Goal: Contribute content: Contribute content

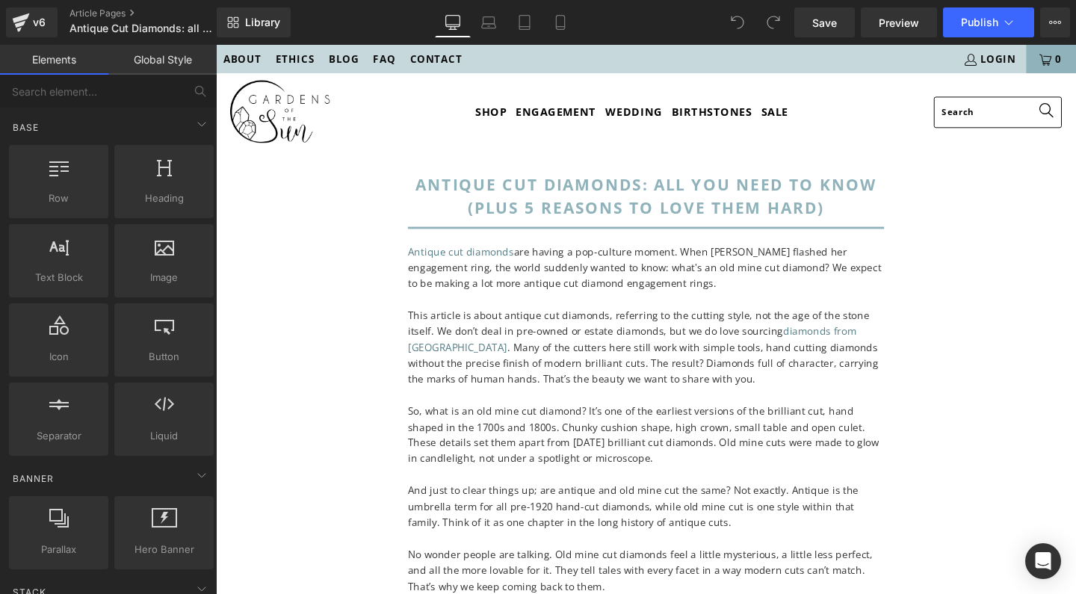
click at [868, 288] on p "Antique cut diamonds are having a pop-culture moment. When Taylor Swift flashed…" at bounding box center [668, 279] width 501 height 50
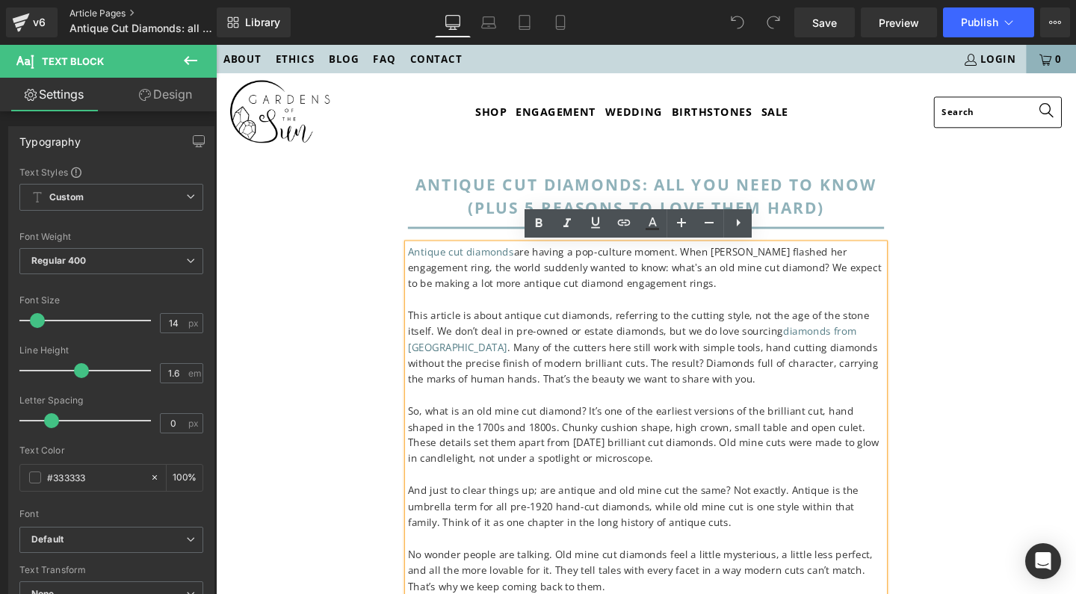
click at [94, 12] on link "Article Pages" at bounding box center [155, 13] width 172 height 12
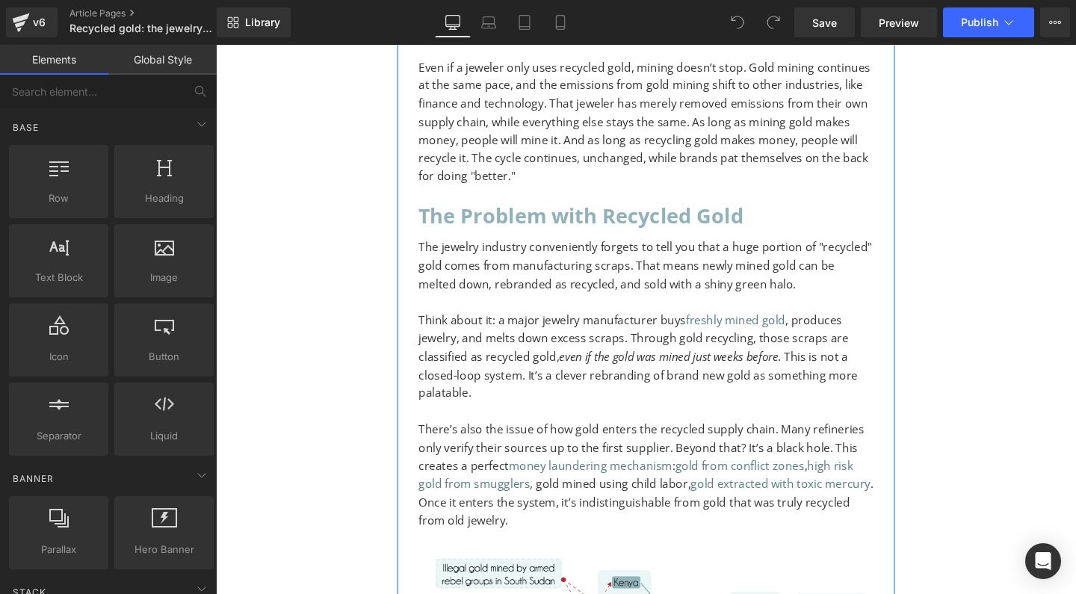
scroll to position [1859, 0]
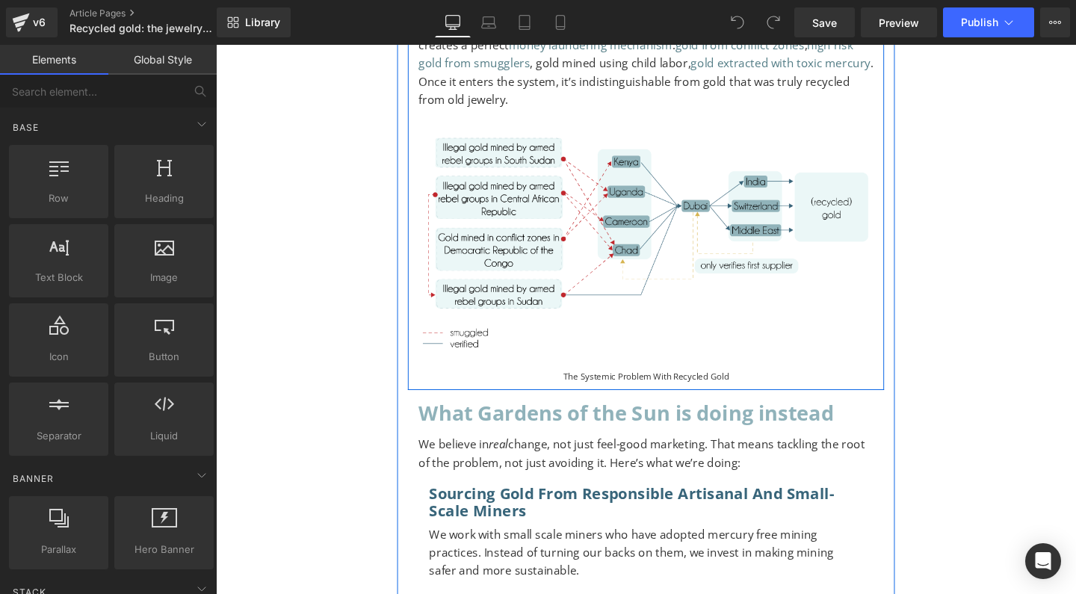
click at [635, 385] on span "Text Block" at bounding box center [659, 394] width 49 height 18
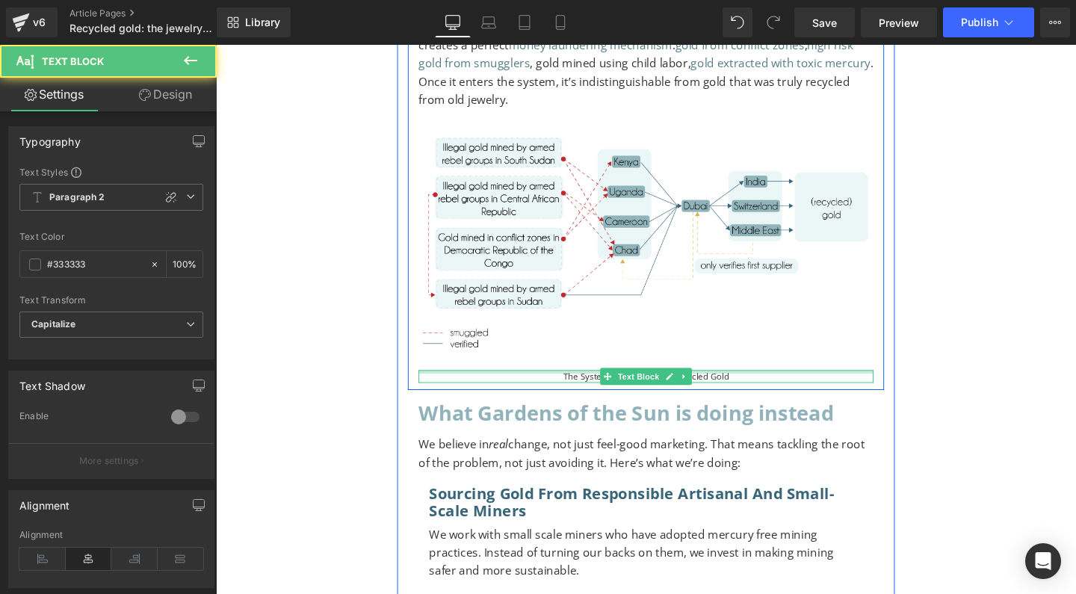
click at [596, 387] on div at bounding box center [668, 389] width 478 height 4
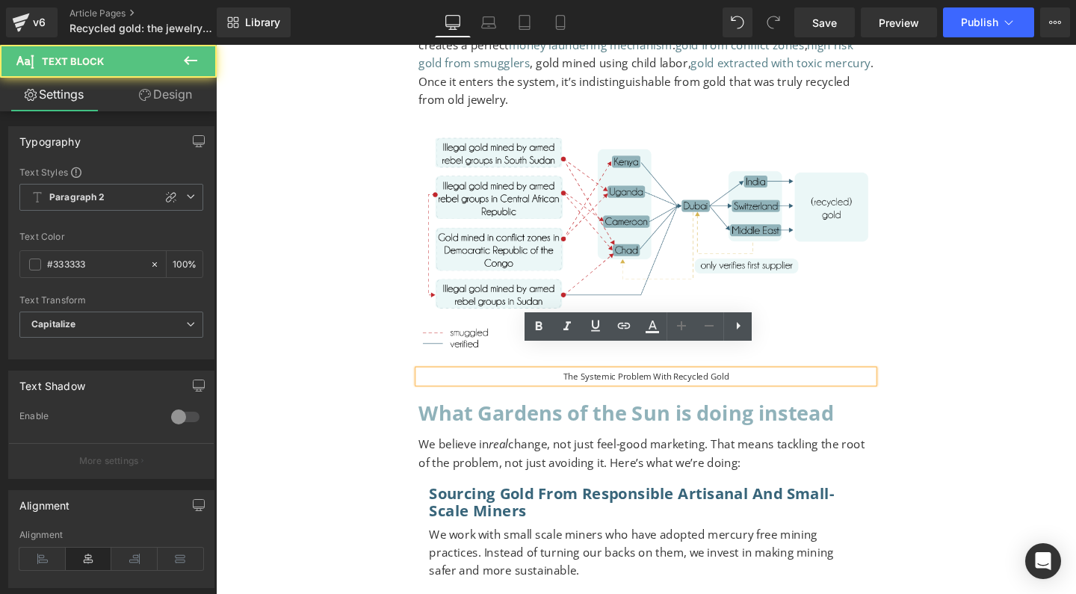
click at [596, 387] on div "The systemic problem with recycled gold" at bounding box center [668, 393] width 478 height 13
click at [599, 387] on div "The systemic problem with recycled gold" at bounding box center [668, 393] width 478 height 13
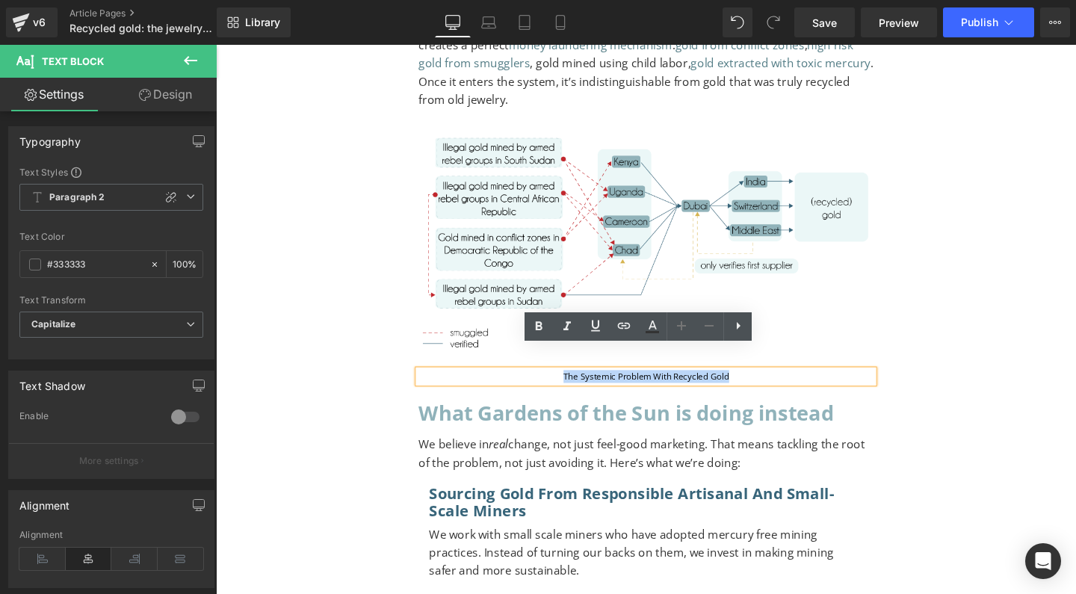
click at [599, 387] on div "The systemic problem with recycled gold" at bounding box center [668, 393] width 478 height 13
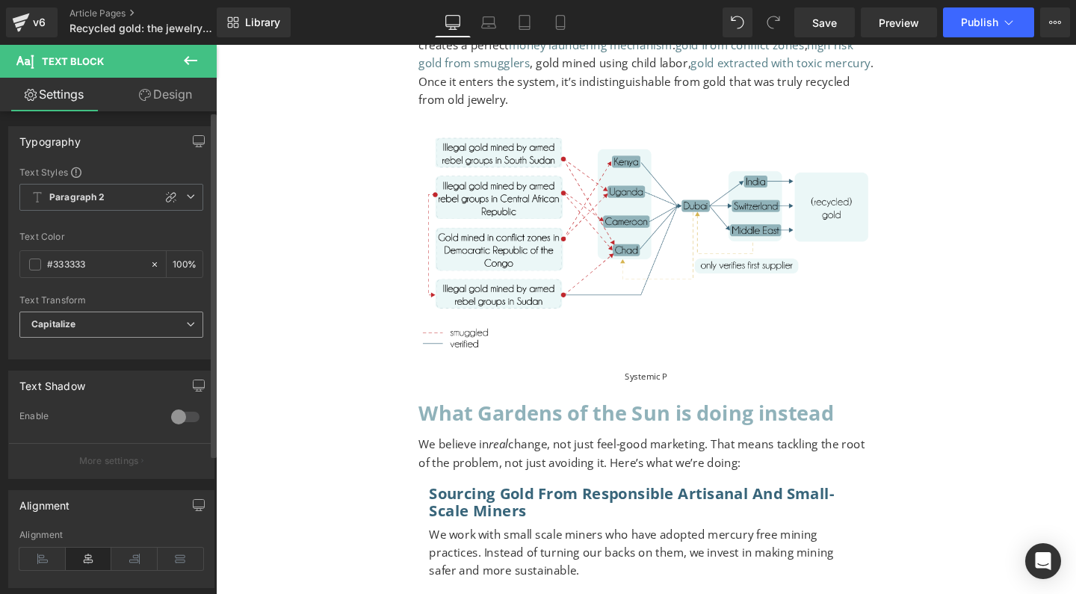
click at [98, 326] on span "Capitalize" at bounding box center [111, 325] width 184 height 26
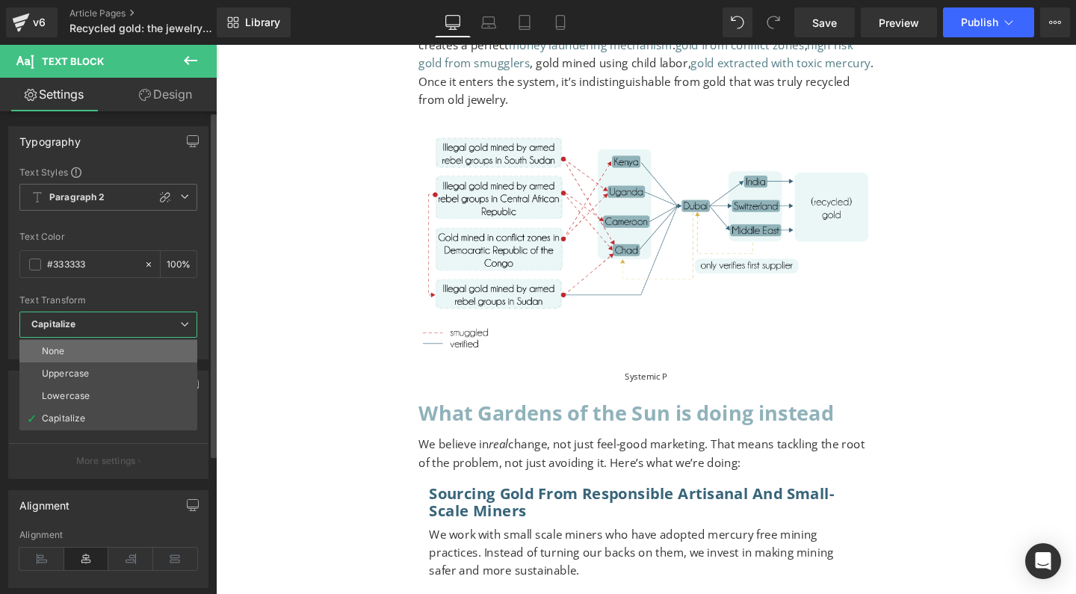
click at [87, 350] on li "None" at bounding box center [108, 351] width 178 height 22
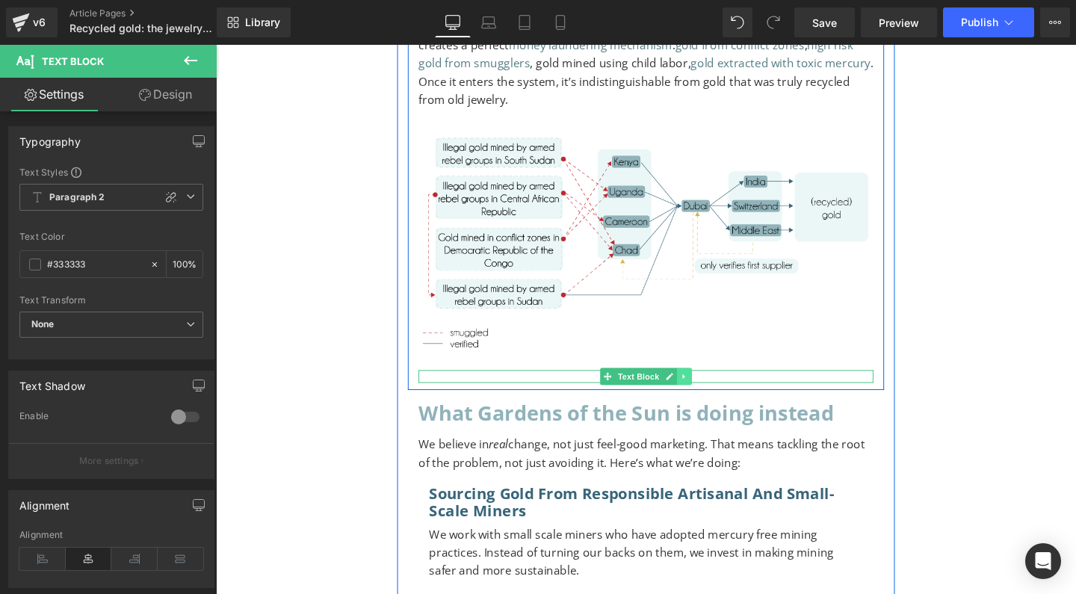
click at [706, 392] on icon at bounding box center [707, 394] width 2 height 5
click at [763, 387] on div "Systemic p Text Block" at bounding box center [668, 393] width 478 height 13
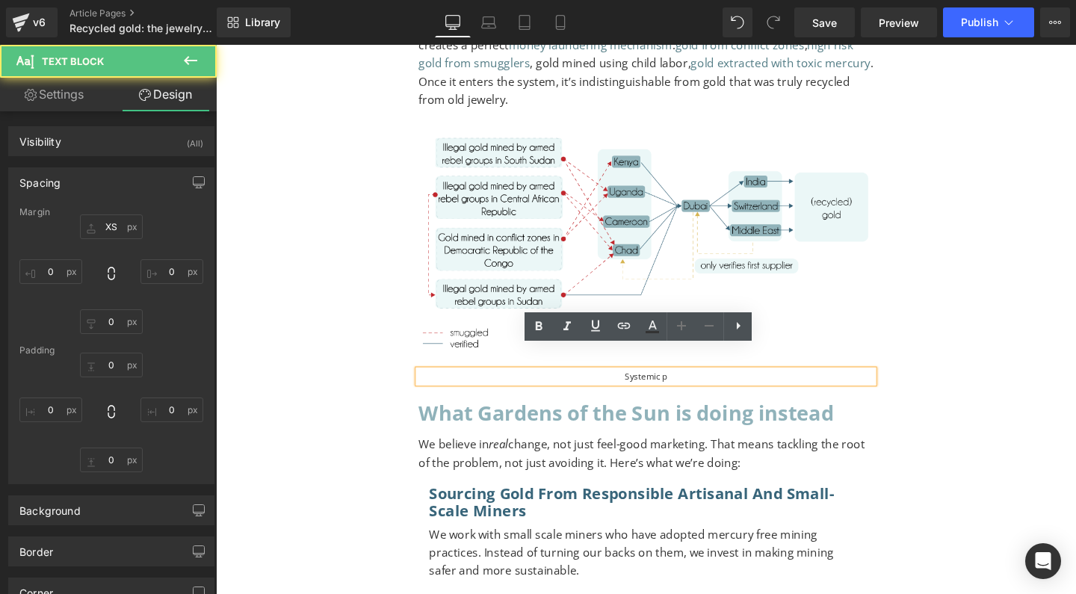
click at [752, 387] on div "Systemic p" at bounding box center [668, 393] width 478 height 13
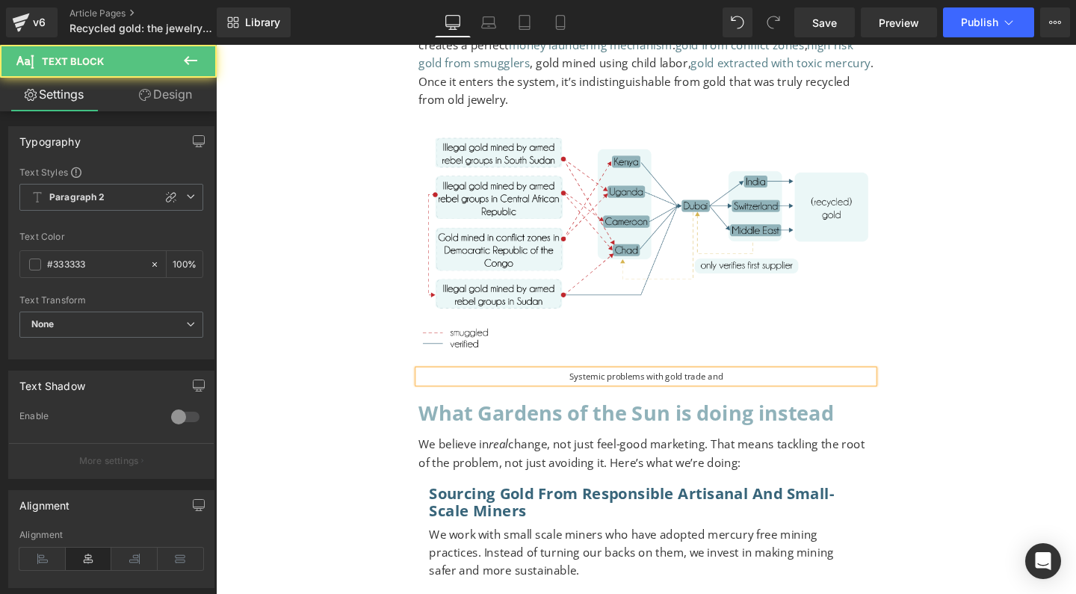
click at [634, 387] on div "Systemic problems with gold trade and" at bounding box center [668, 393] width 478 height 13
click at [703, 387] on div "Systemic issues with gold trade and" at bounding box center [668, 393] width 478 height 13
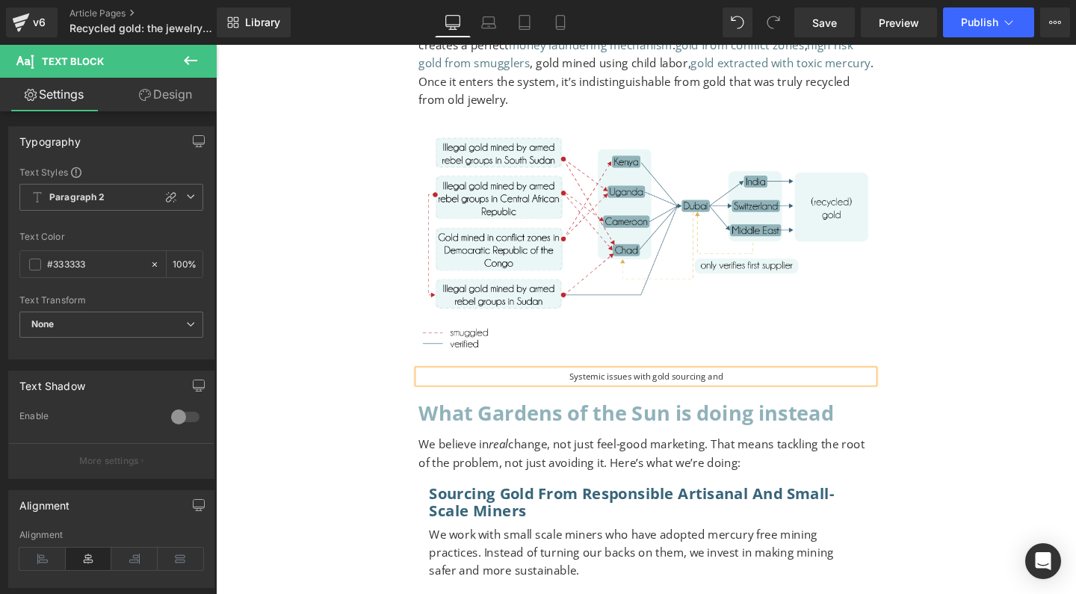
click at [767, 387] on div "Systemic issues with gold sourcing and" at bounding box center [668, 393] width 478 height 13
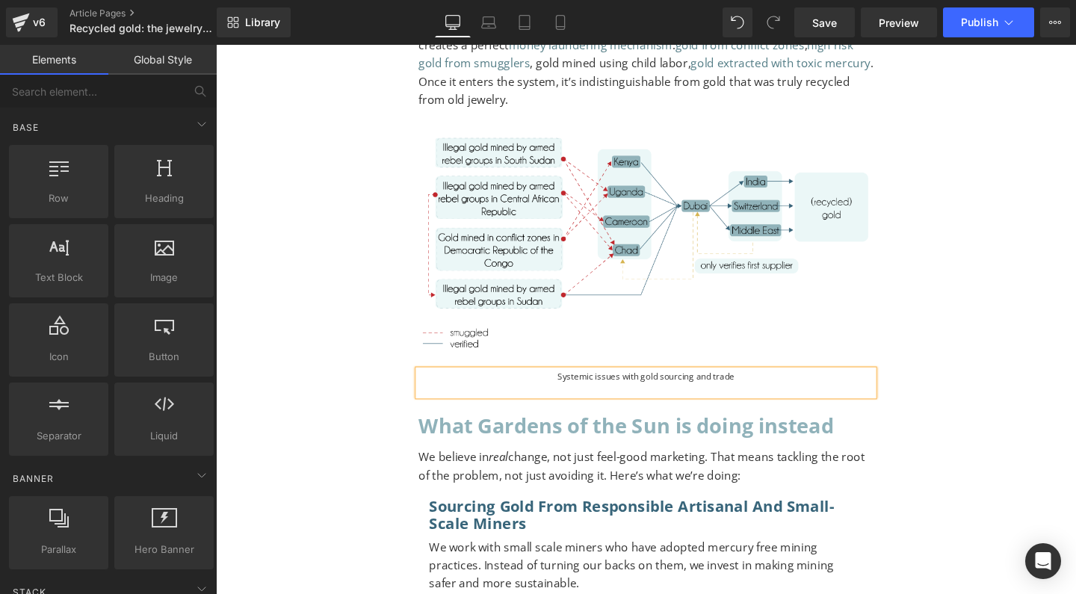
click at [1037, 386] on div "Recycled gold: the jewelry industry’s favorite greenwashing trick Heading Separ…" at bounding box center [668, 21] width 904 height 3447
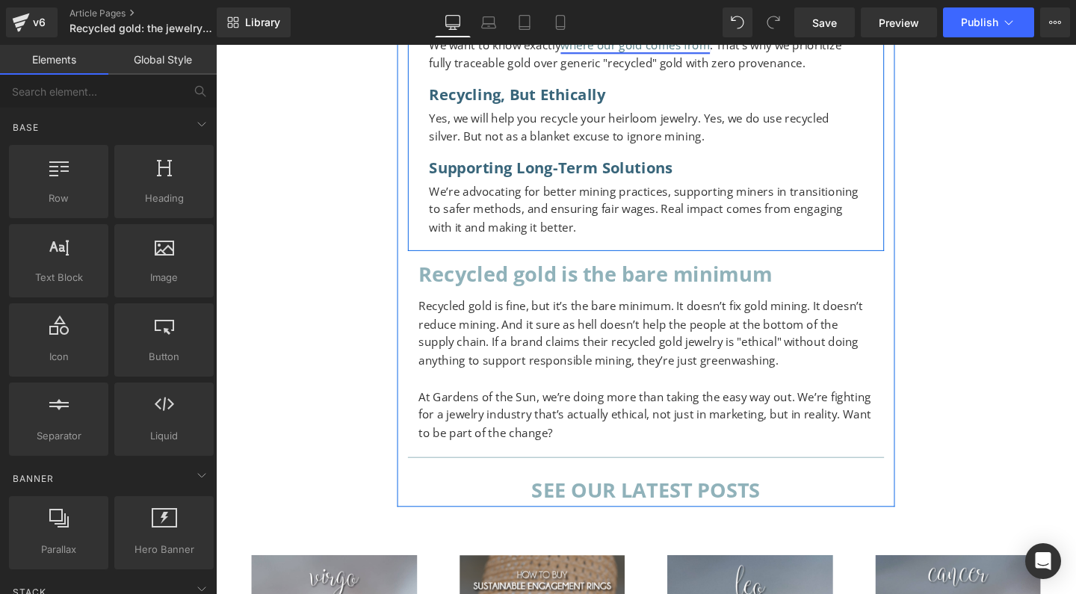
scroll to position [2585, 0]
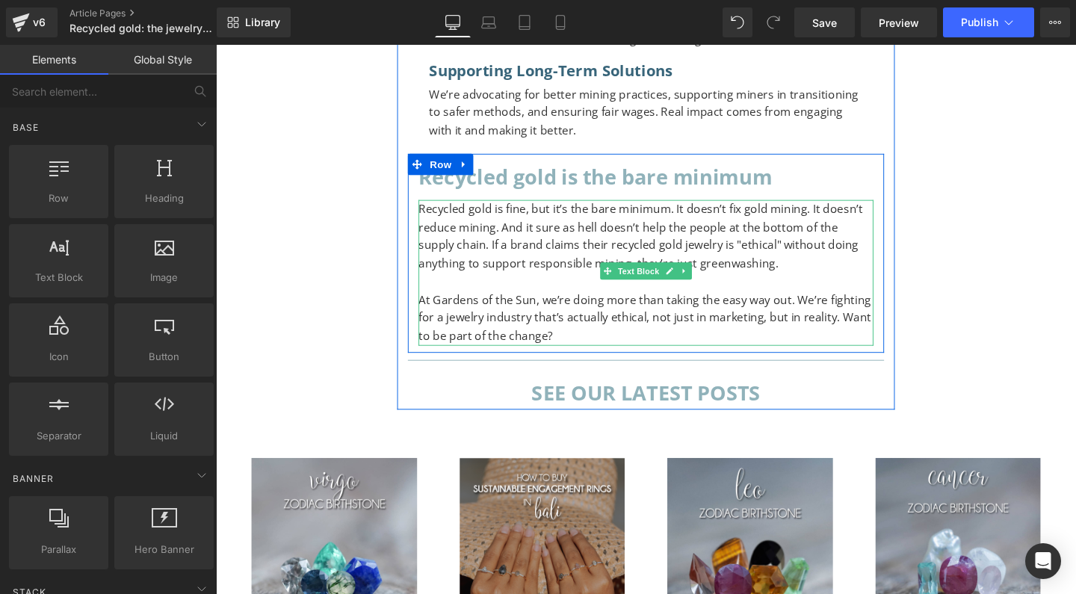
click at [616, 315] on p "At Gardens of the Sun, we’re doing more than taking the easy way out. We’re fig…" at bounding box center [668, 332] width 478 height 58
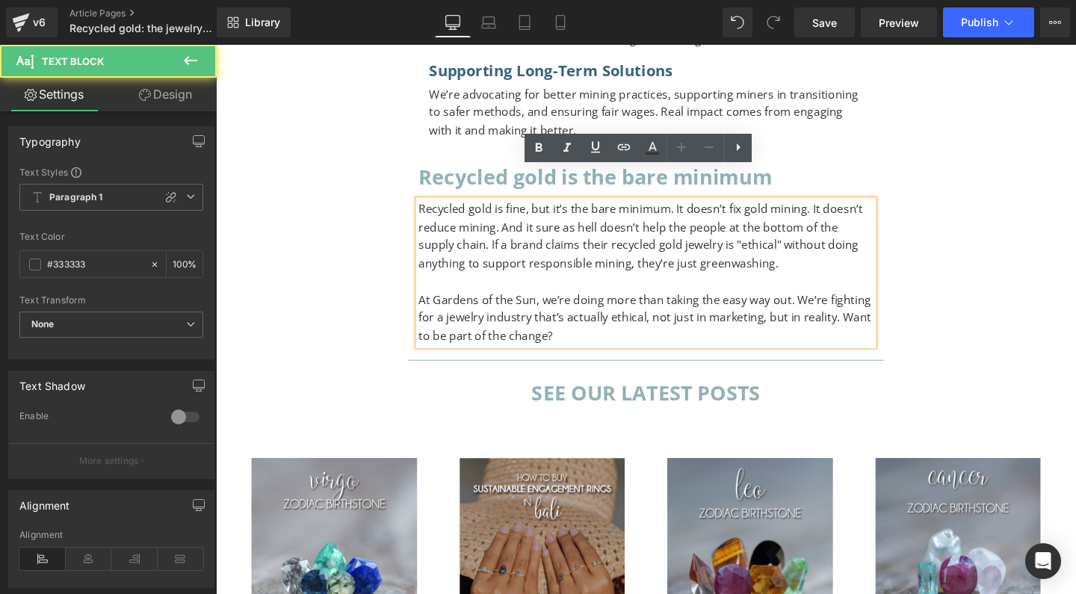
click at [575, 315] on p "At Gardens of the Sun, we’re doing more than taking the easy way out. We’re fig…" at bounding box center [668, 332] width 478 height 58
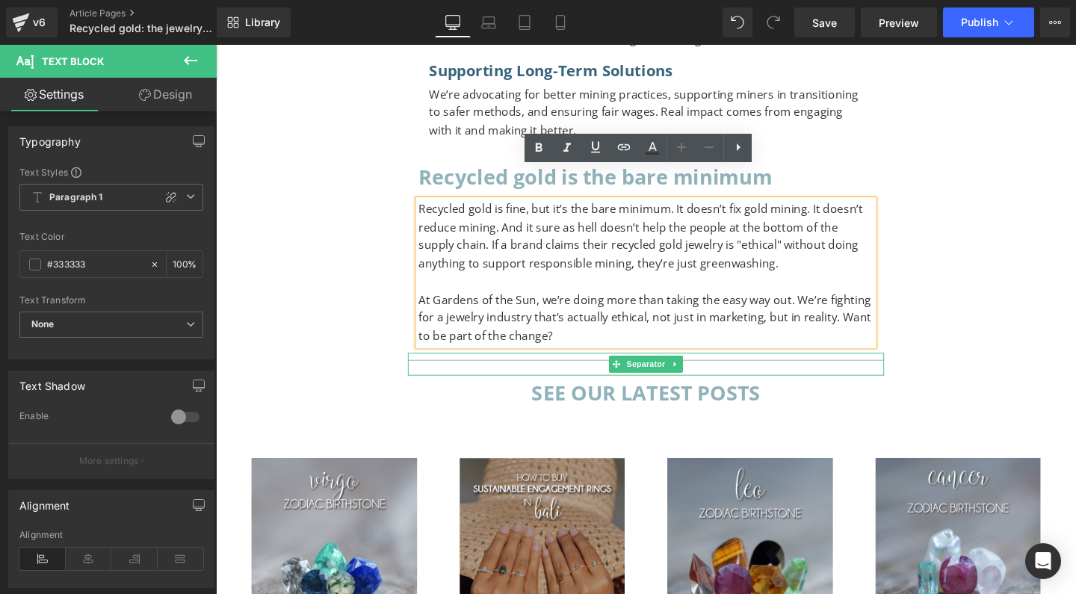
click at [566, 368] on div at bounding box center [668, 380] width 501 height 24
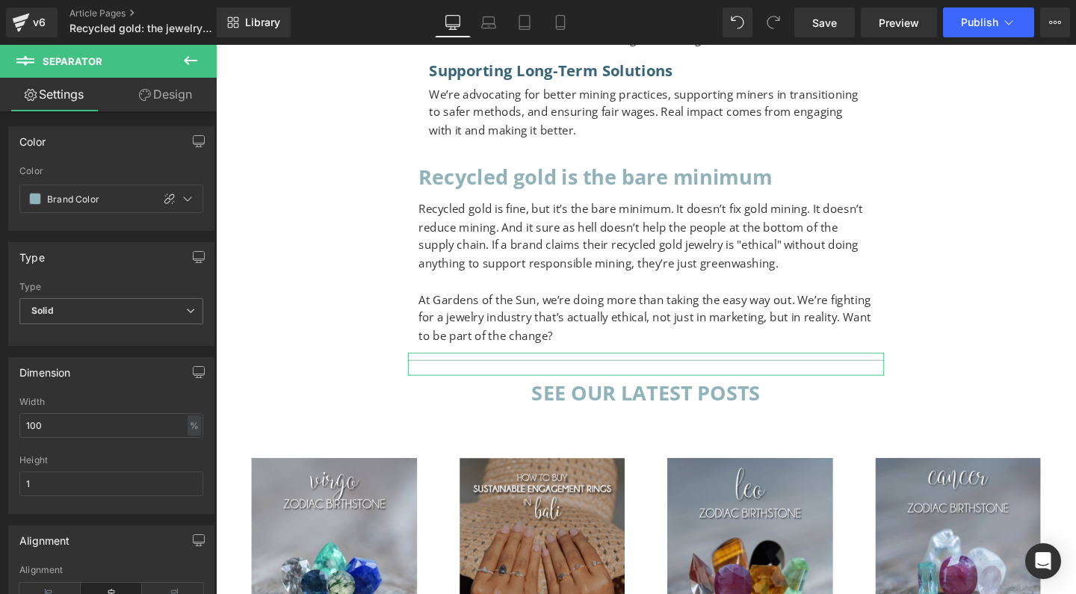
click at [163, 93] on link "Design" at bounding box center [165, 95] width 108 height 34
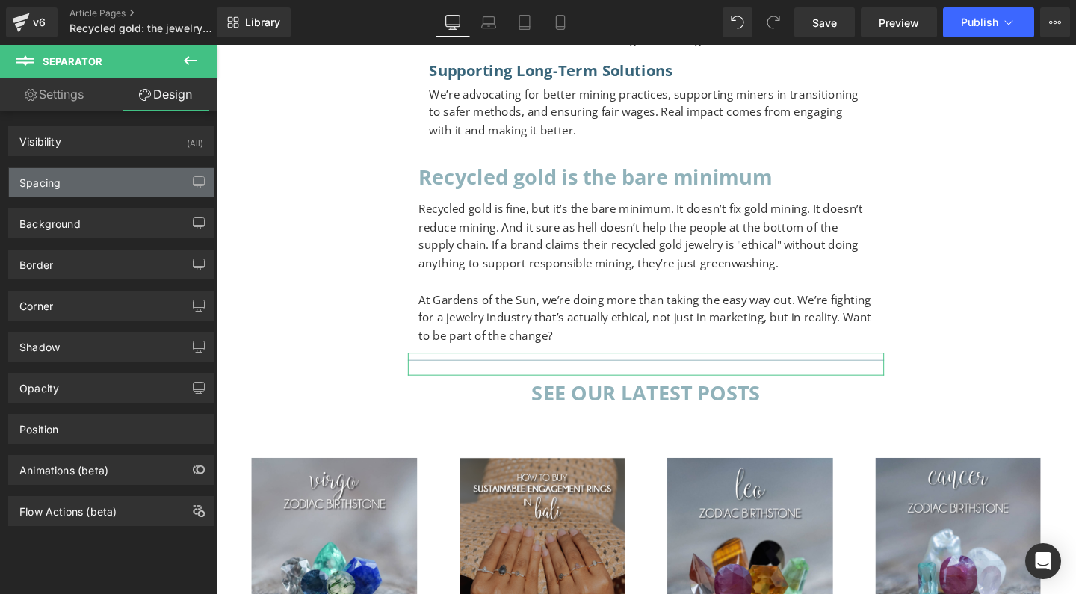
click at [83, 183] on div "Spacing" at bounding box center [111, 182] width 205 height 28
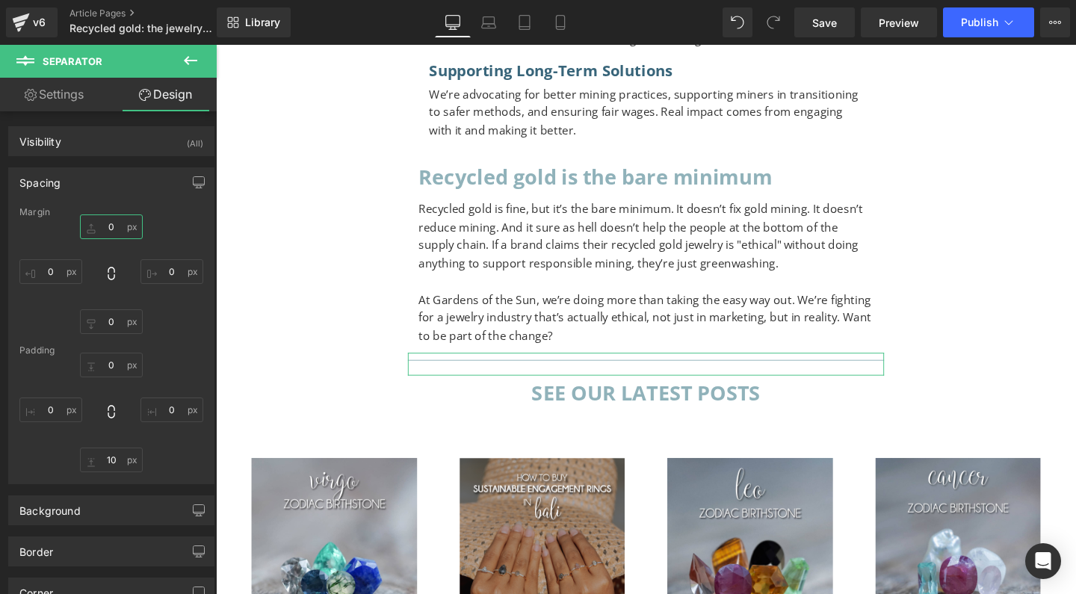
click at [110, 223] on input "0" at bounding box center [111, 226] width 63 height 25
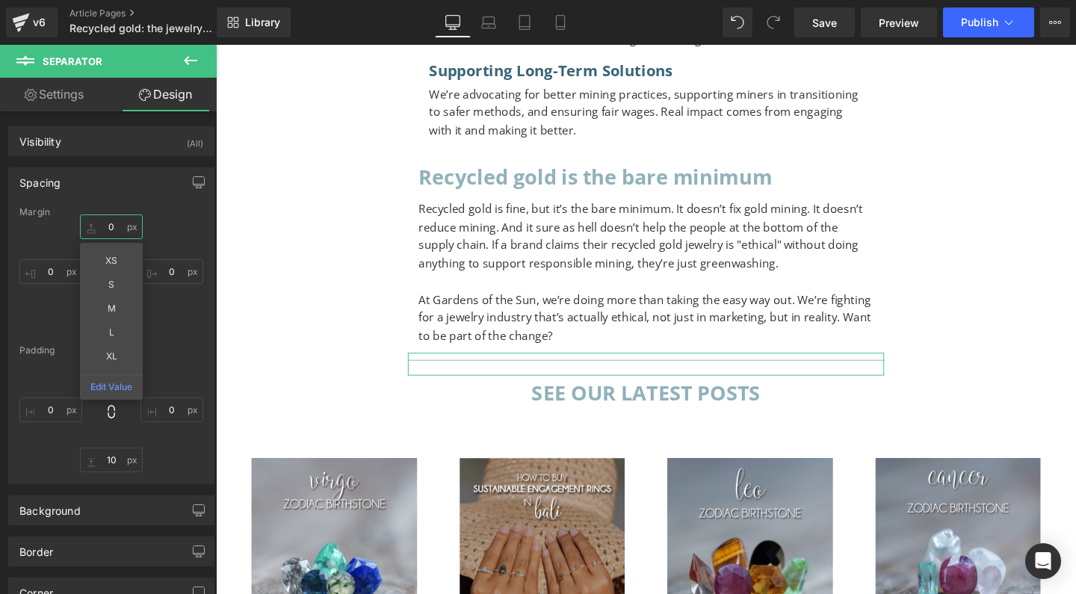
click at [102, 227] on input "0" at bounding box center [111, 226] width 63 height 25
type input "L"
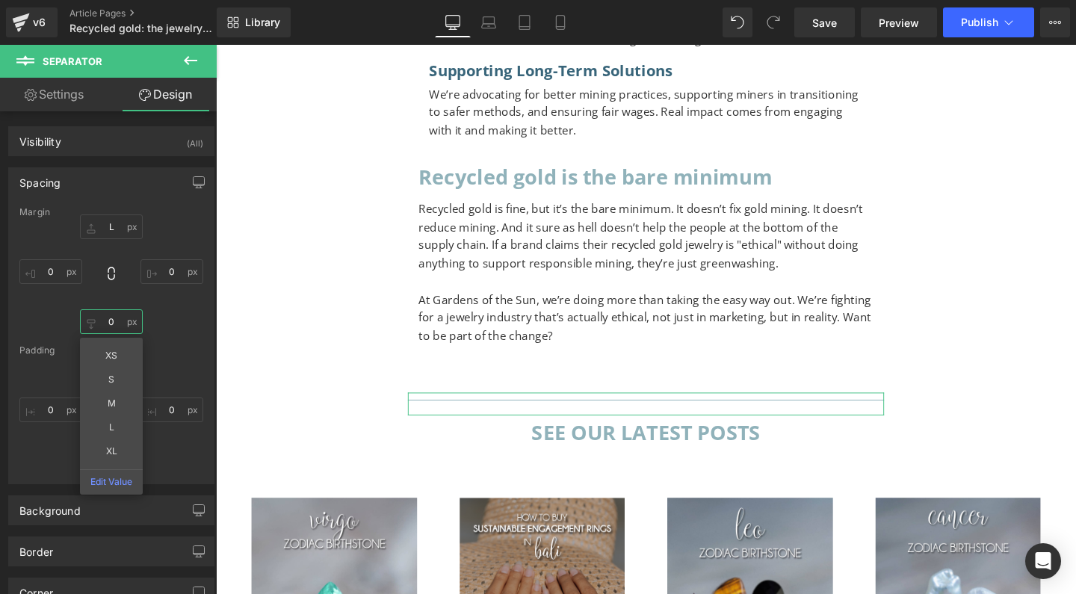
click at [106, 318] on input "0" at bounding box center [111, 321] width 63 height 25
type input "M"
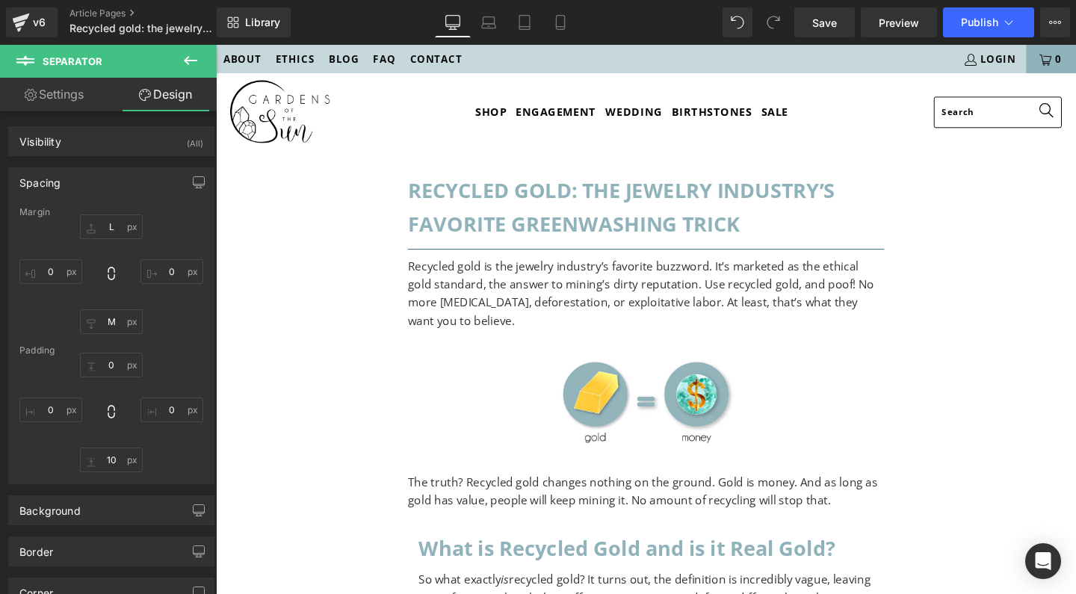
scroll to position [0, 0]
click at [1018, 19] on button "Publish" at bounding box center [988, 22] width 91 height 30
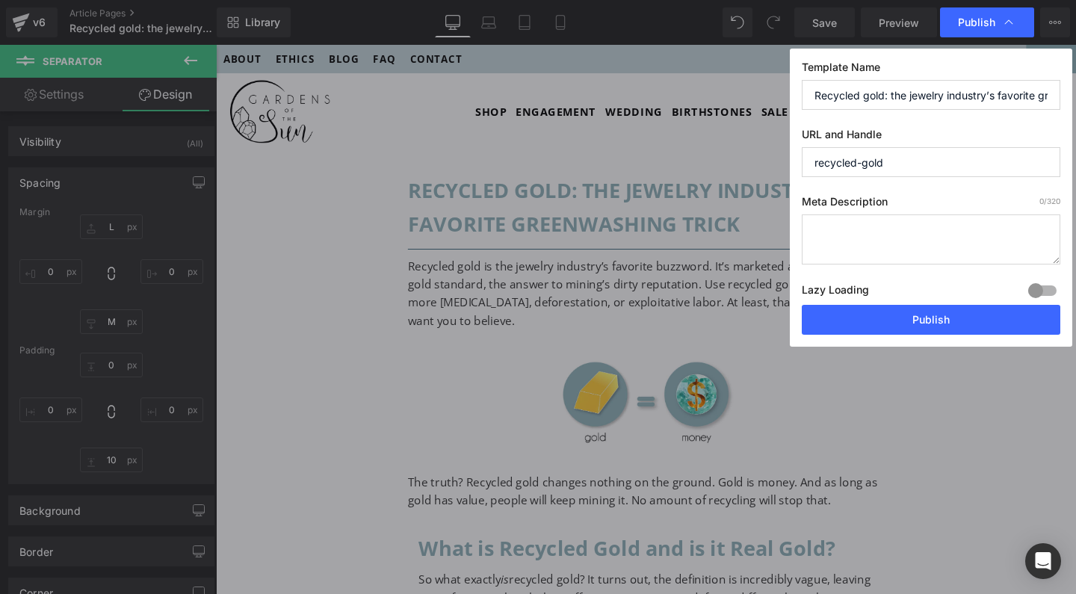
click at [853, 225] on textarea at bounding box center [931, 239] width 259 height 50
paste textarea "Recycled gold isn’t the solution it’s made out to be. Mining doesn’t stop, and …"
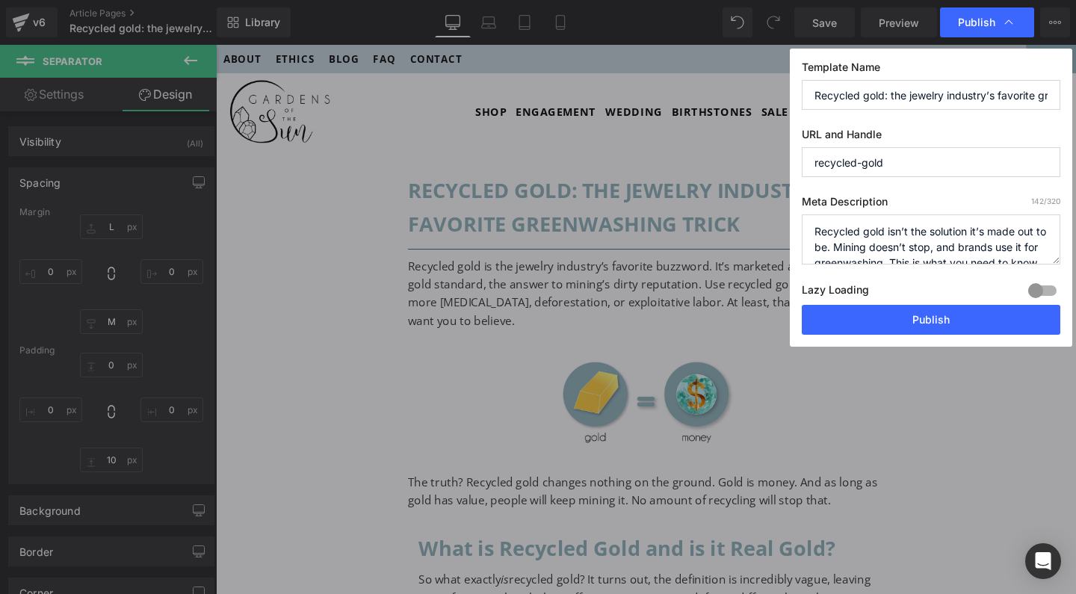
click at [928, 232] on textarea "Recycled gold isn’t the solution it’s made out to be. Mining doesn’t stop, and …" at bounding box center [931, 239] width 259 height 50
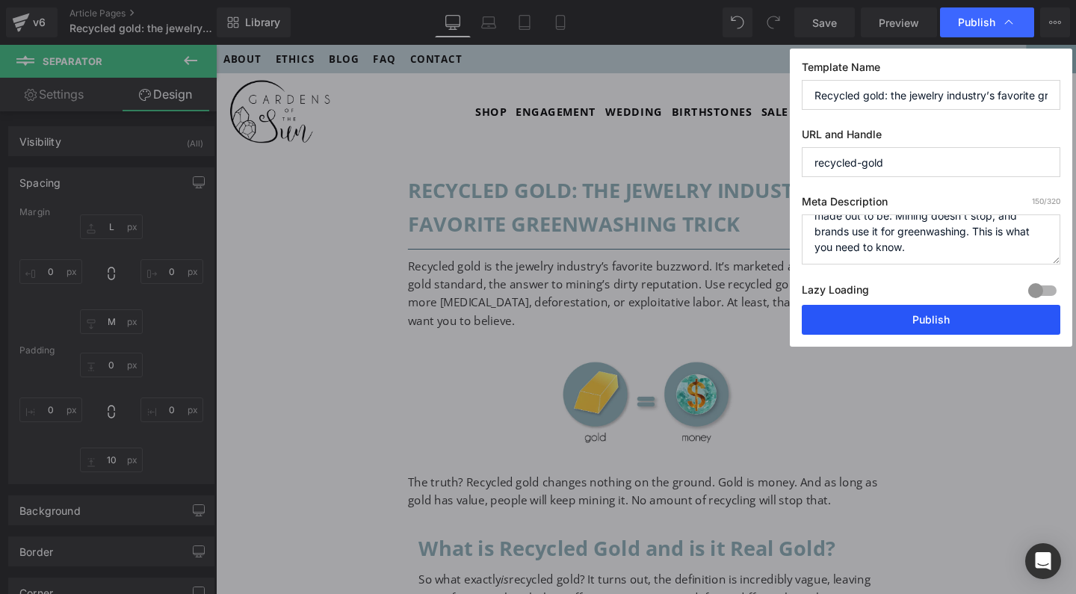
type textarea "Recycled gold isn’t the ethical solution it’s made out to be. Mining doesn’t st…"
click at [995, 315] on button "Publish" at bounding box center [931, 320] width 259 height 30
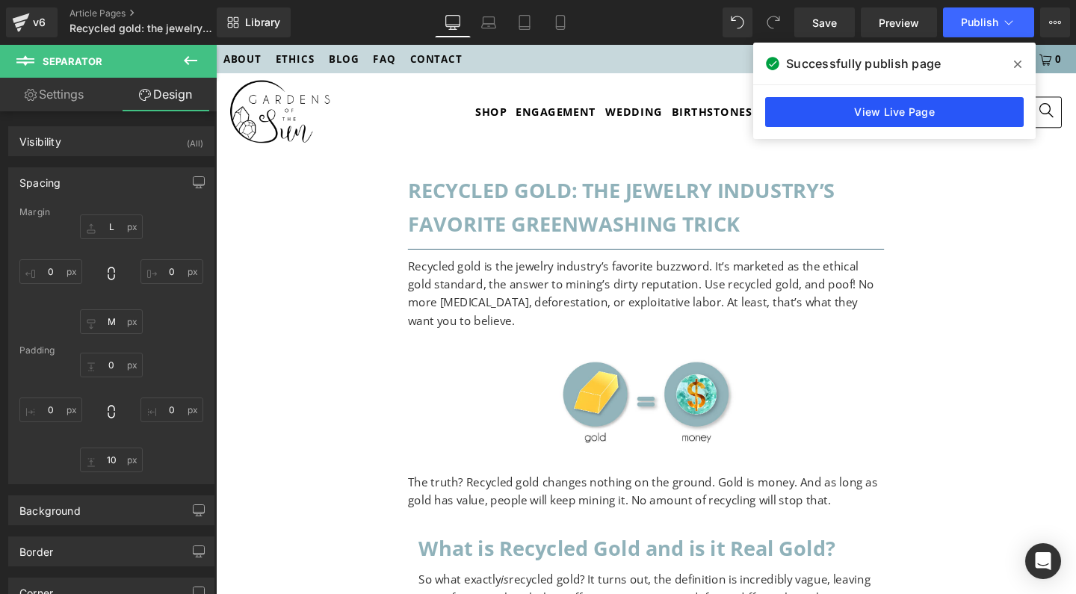
click at [823, 115] on link "View Live Page" at bounding box center [894, 112] width 259 height 30
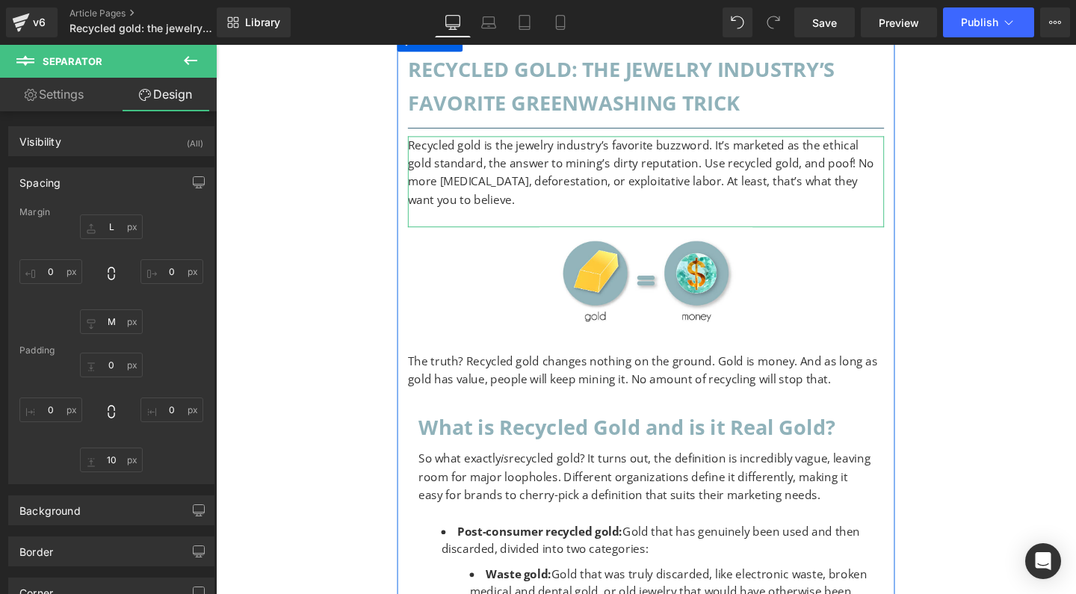
scroll to position [386, 0]
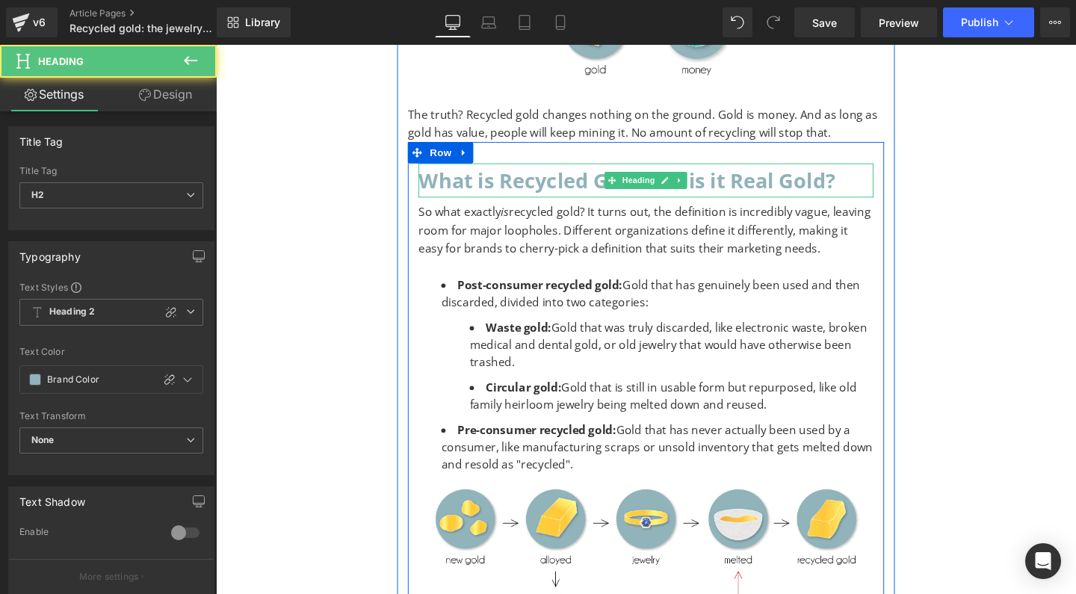
click at [510, 177] on h2 "What is Recycled Gold and is it Real Gold?" at bounding box center [668, 188] width 478 height 36
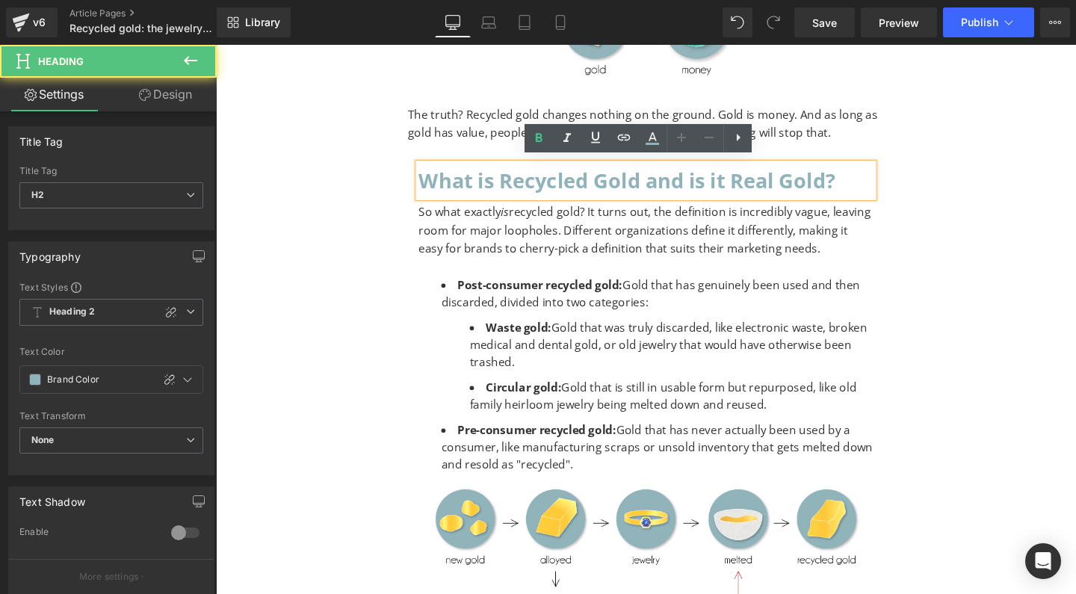
click at [511, 187] on h2 "What is Recycled Gold and is it Real Gold?" at bounding box center [668, 188] width 478 height 36
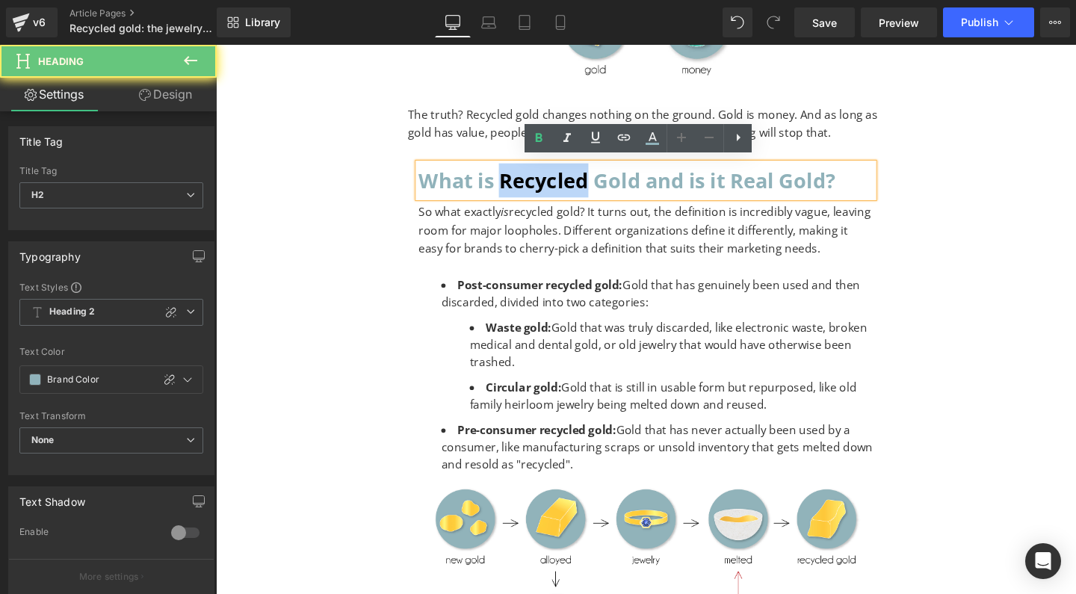
click at [511, 187] on h2 "What is Recycled Gold and is it Real Gold?" at bounding box center [668, 188] width 478 height 36
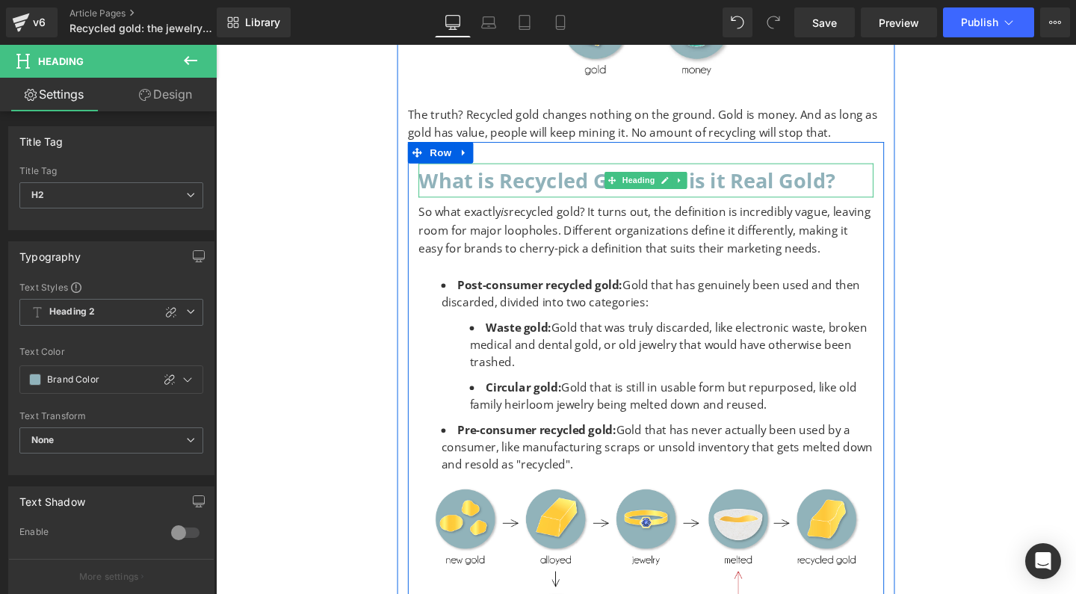
click at [503, 179] on h2 "What is Recycled Gold and is it Real Gold?" at bounding box center [668, 188] width 478 height 36
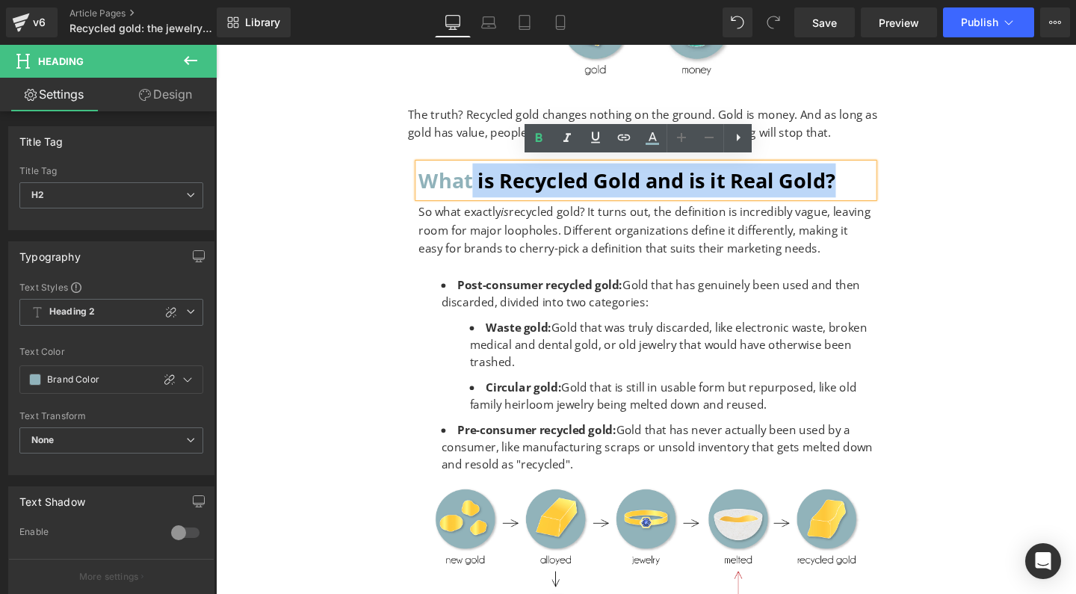
drag, startPoint x: 482, startPoint y: 181, endPoint x: 907, endPoint y: 194, distance: 425.4
click at [907, 194] on div "What is Recycled Gold and is it Real Gold?" at bounding box center [668, 188] width 478 height 36
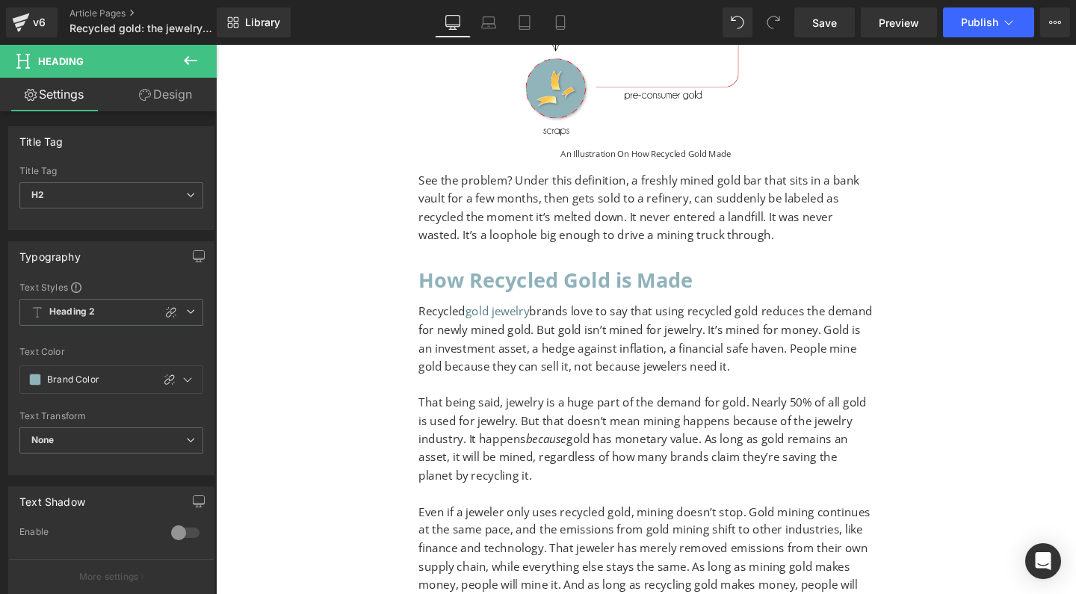
scroll to position [958, 0]
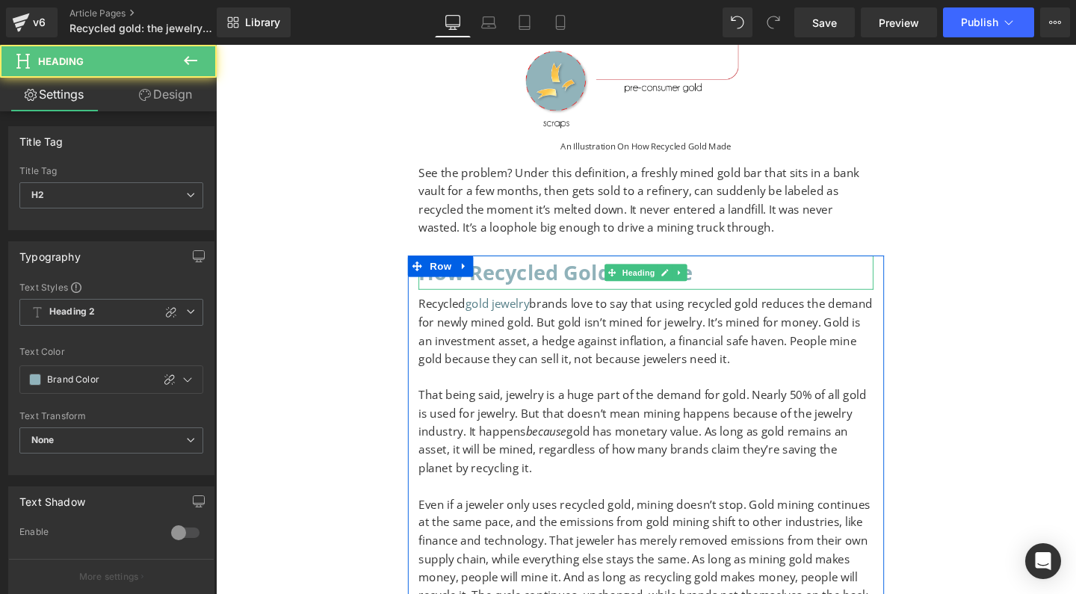
click at [585, 284] on h2 "How Recycled Gold is Made" at bounding box center [668, 284] width 478 height 36
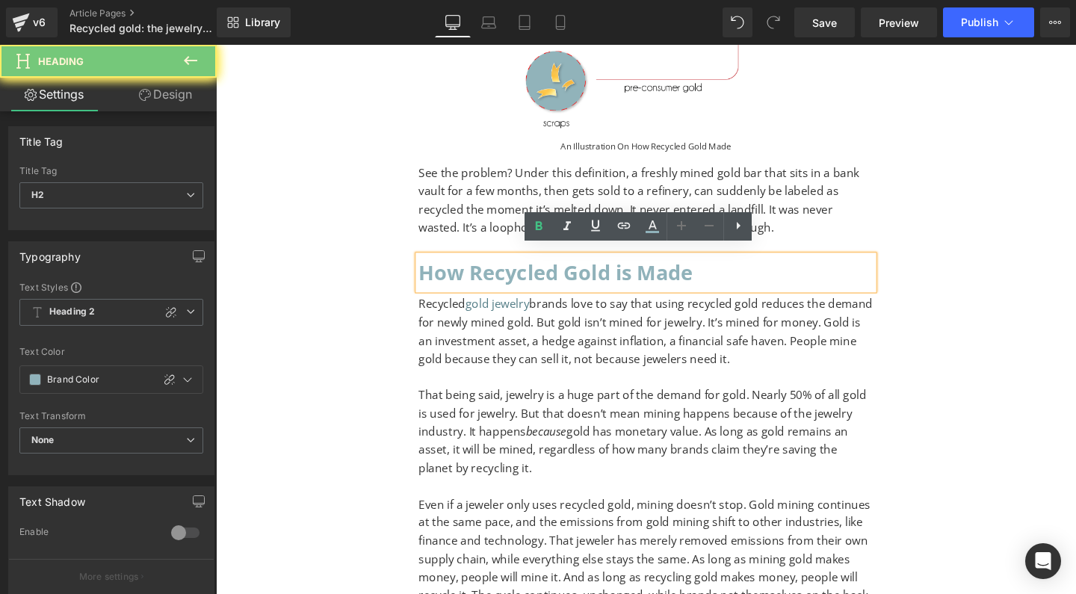
click at [500, 279] on h2 "How Recycled Gold is Made" at bounding box center [668, 284] width 478 height 36
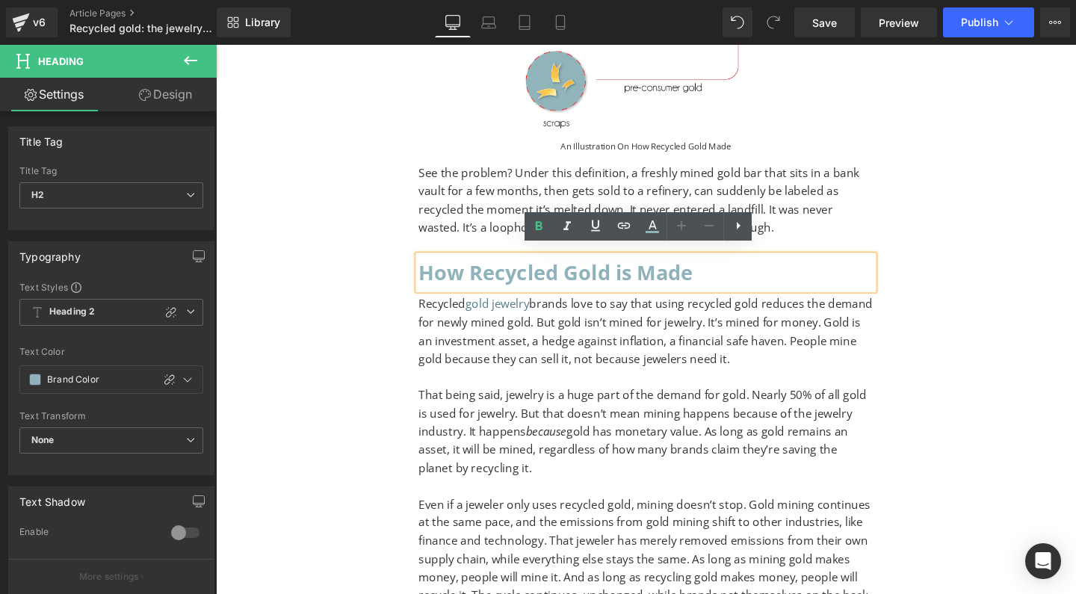
click at [489, 276] on h2 "How Recycled Gold is Made" at bounding box center [668, 284] width 478 height 36
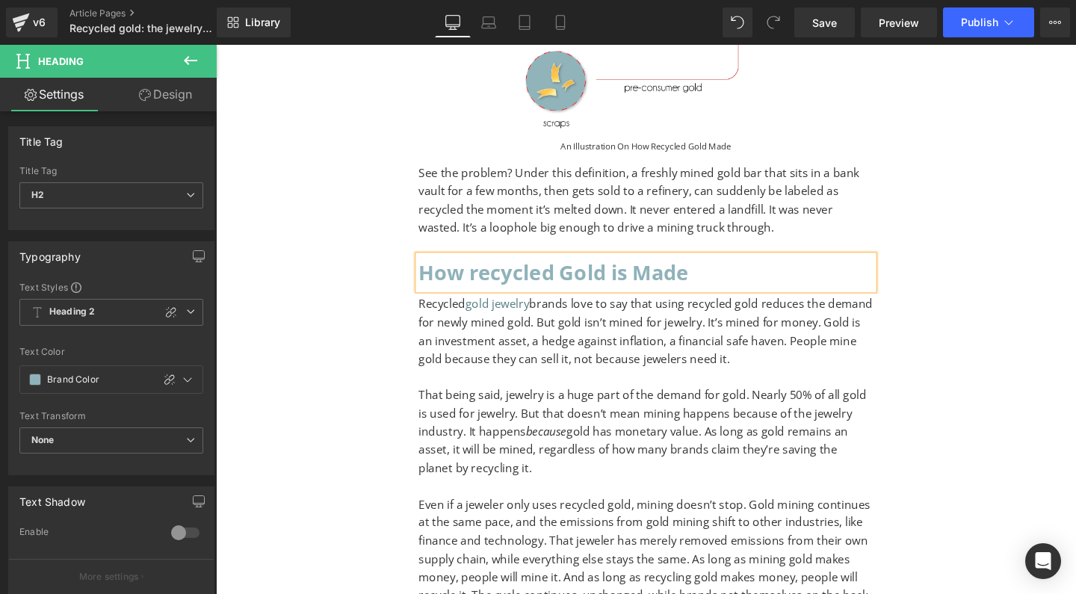
click at [583, 276] on h2 "How recycled Gold is Made" at bounding box center [668, 284] width 478 height 36
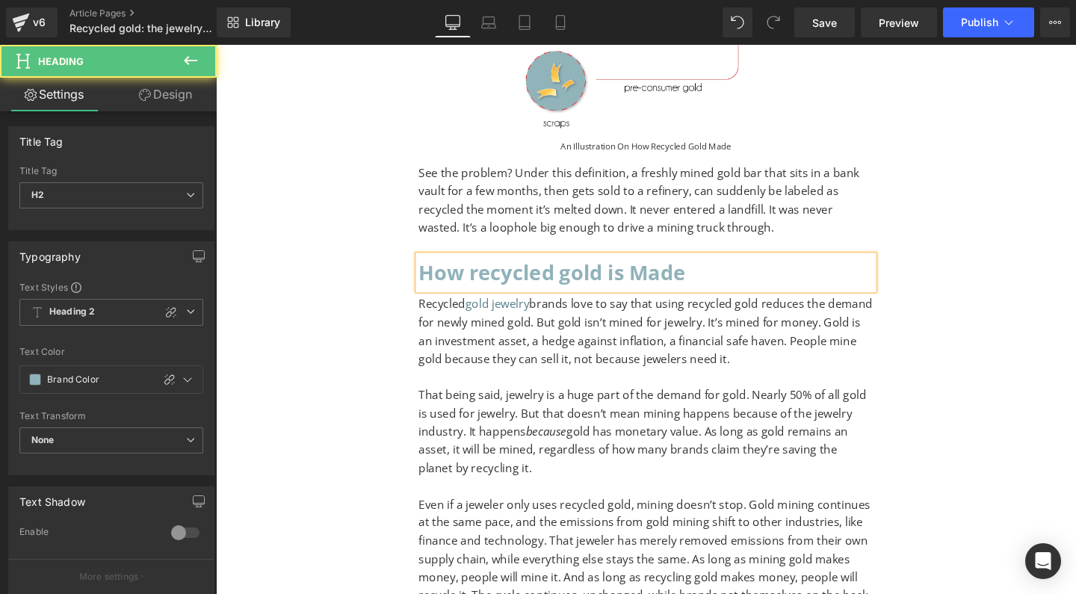
click at [661, 277] on h2 "How recycled gold is Made" at bounding box center [668, 284] width 478 height 36
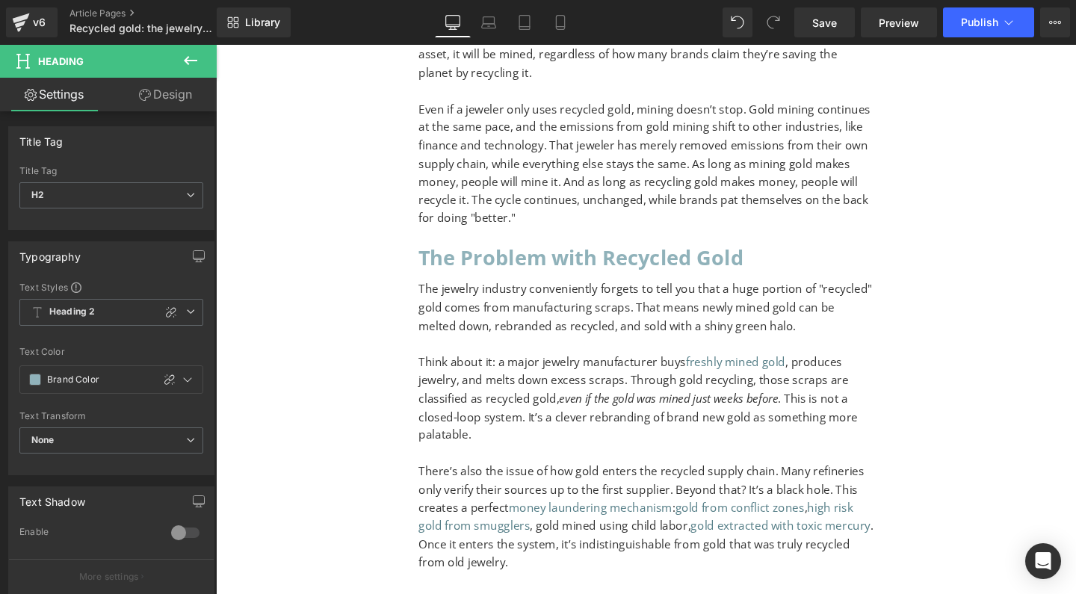
scroll to position [1432, 0]
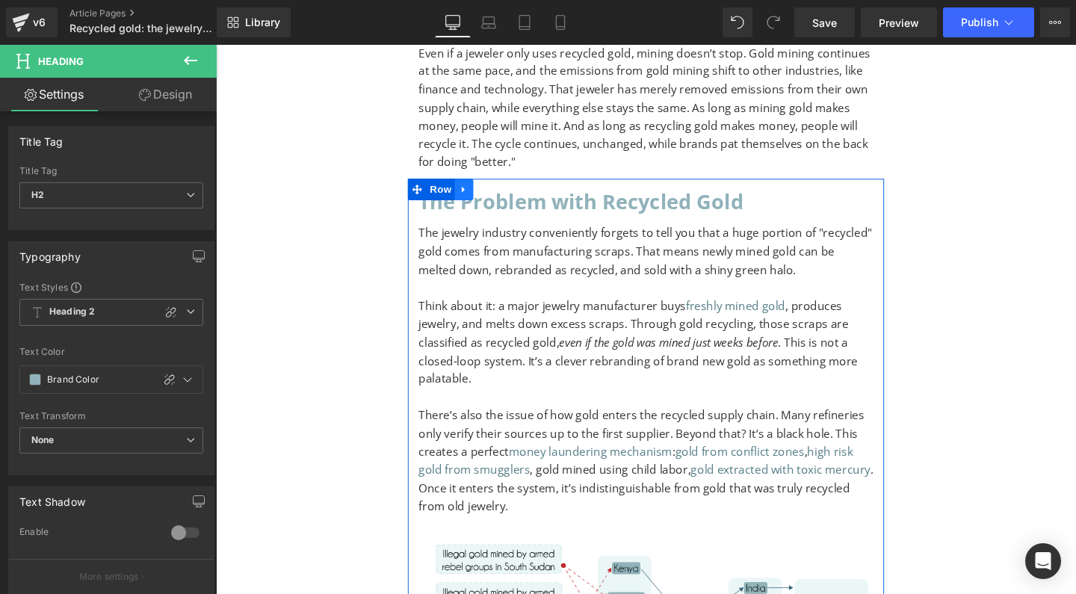
click at [483, 186] on link at bounding box center [476, 197] width 19 height 22
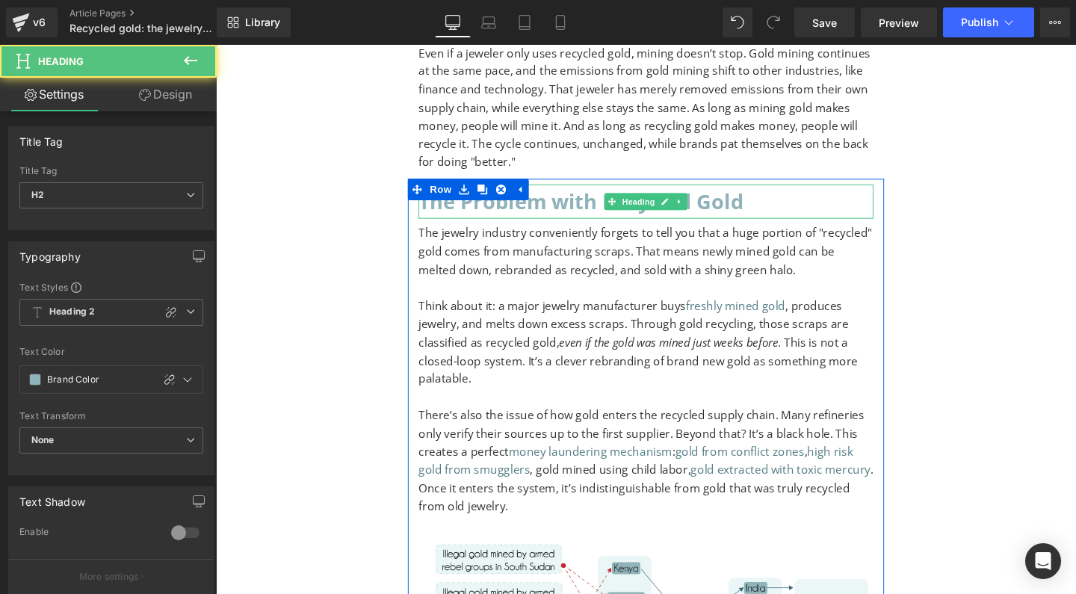
click at [501, 199] on h2 "The Problem with Recycled Gold" at bounding box center [668, 210] width 478 height 36
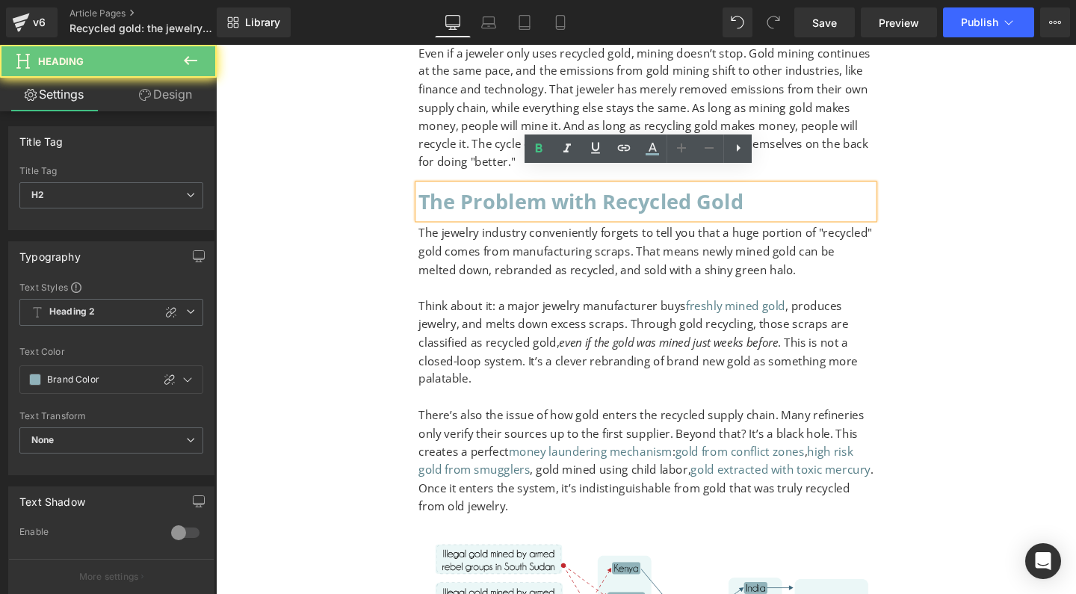
click at [485, 200] on h2 "The Problem with Recycled Gold" at bounding box center [668, 210] width 478 height 36
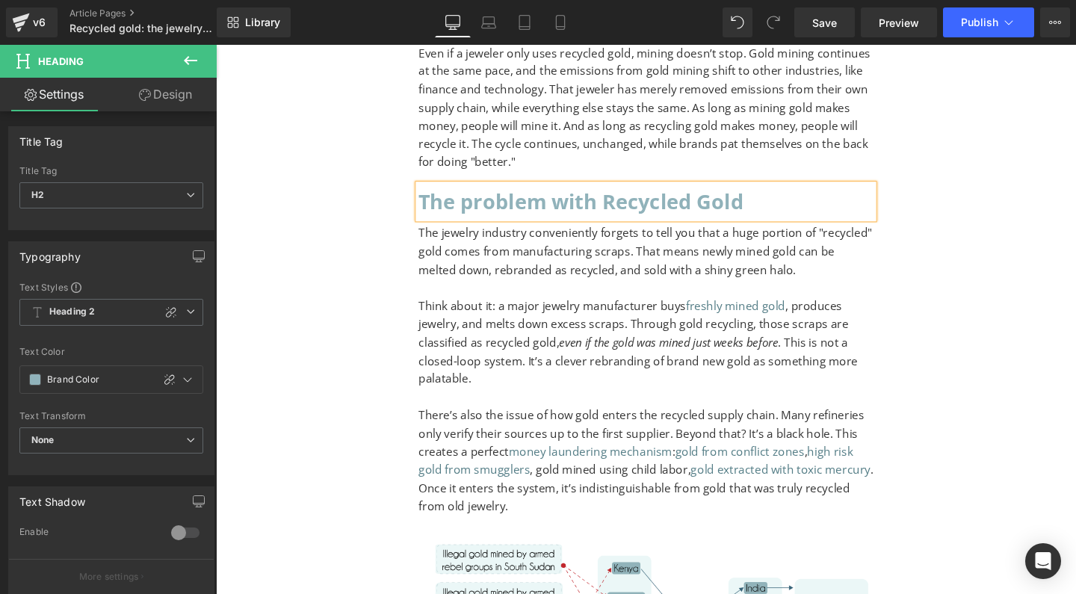
click at [634, 194] on h2 "The problem with Recycled Gold" at bounding box center [668, 210] width 478 height 36
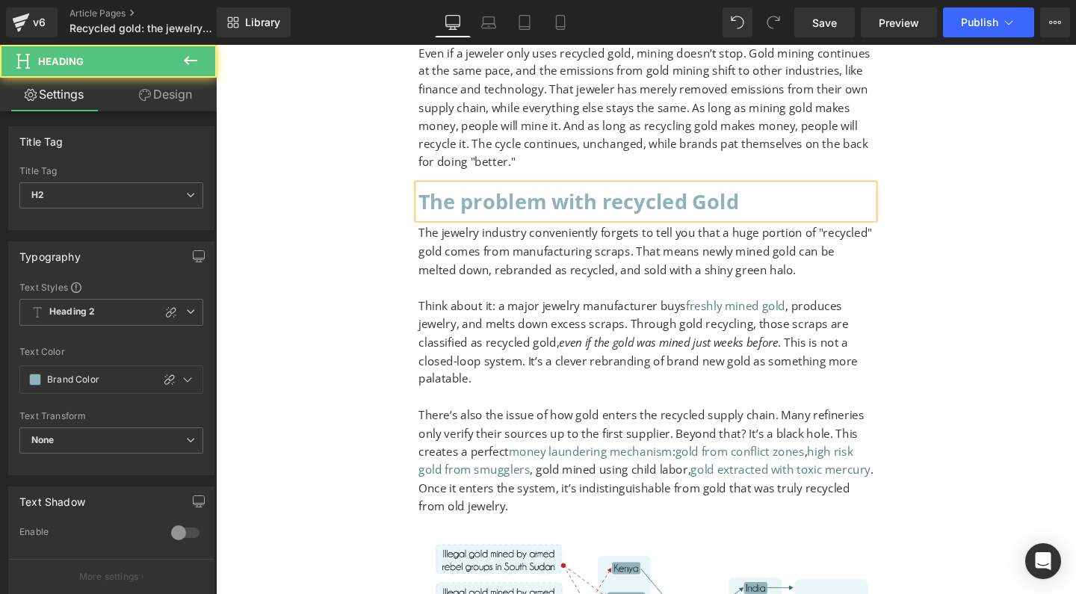
click at [728, 195] on h2 "The problem with recycled Gold" at bounding box center [668, 210] width 478 height 36
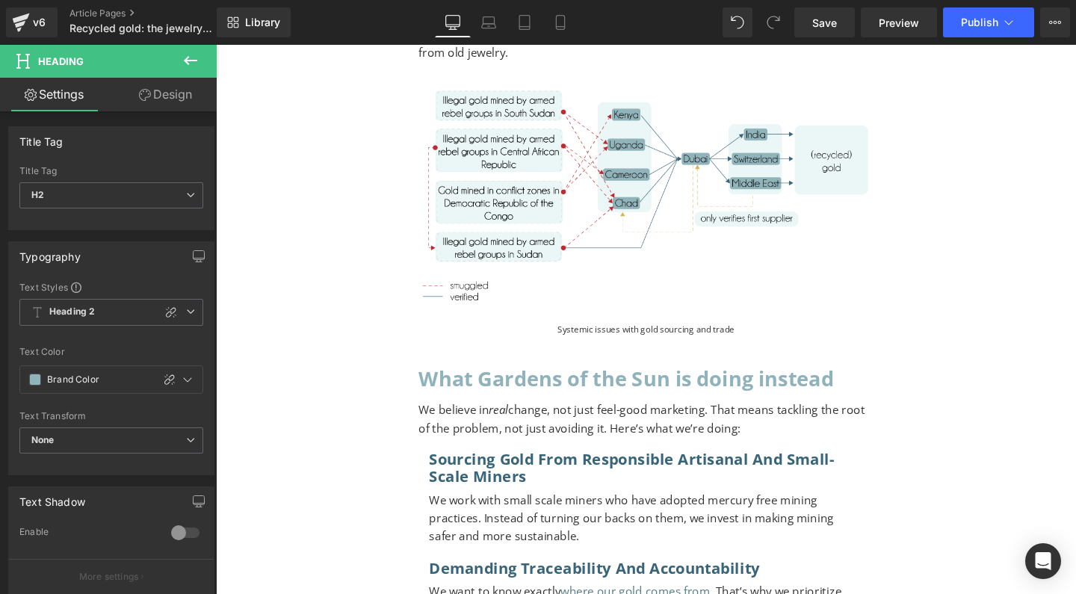
scroll to position [2038, 0]
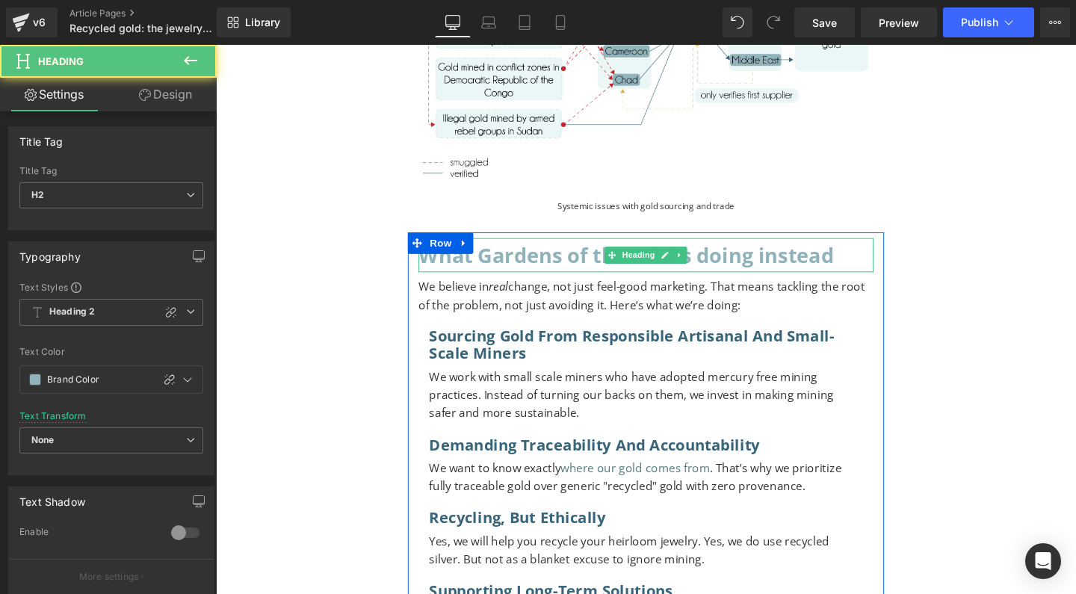
click at [779, 248] on h2 "What Gardens of the Sun is doing instead" at bounding box center [668, 266] width 478 height 36
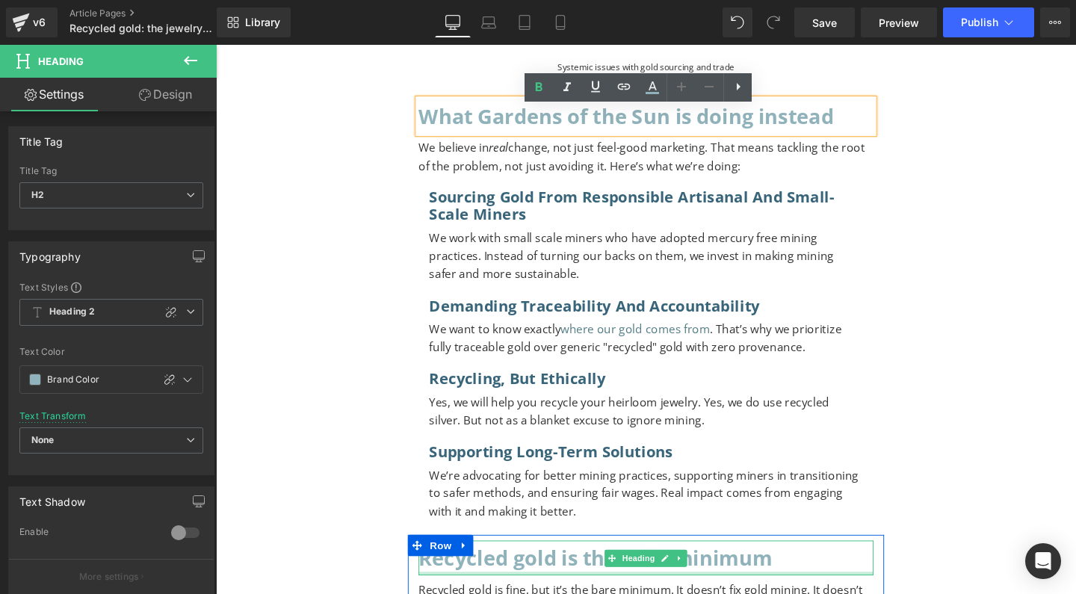
scroll to position [2150, 0]
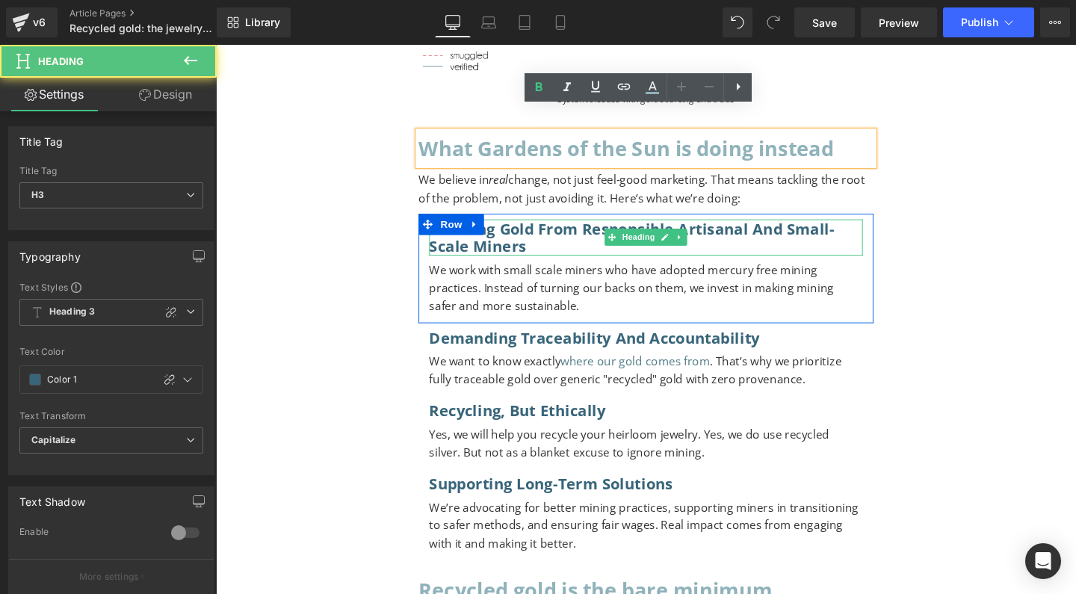
click at [522, 229] on h3 "Sourcing gold from responsible artisanal and small-scale miners" at bounding box center [668, 248] width 456 height 38
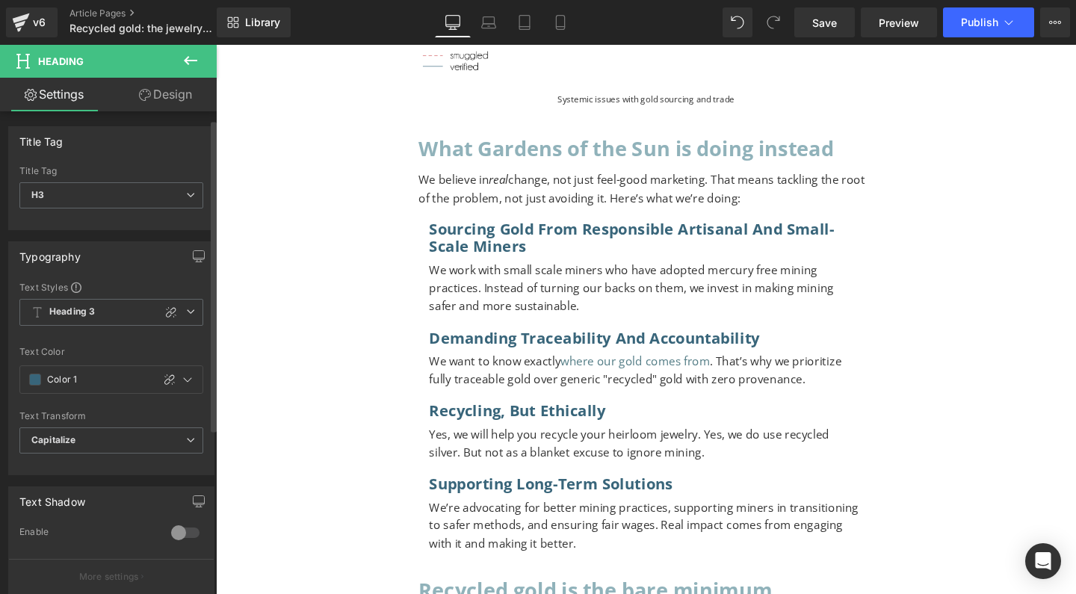
scroll to position [40, 0]
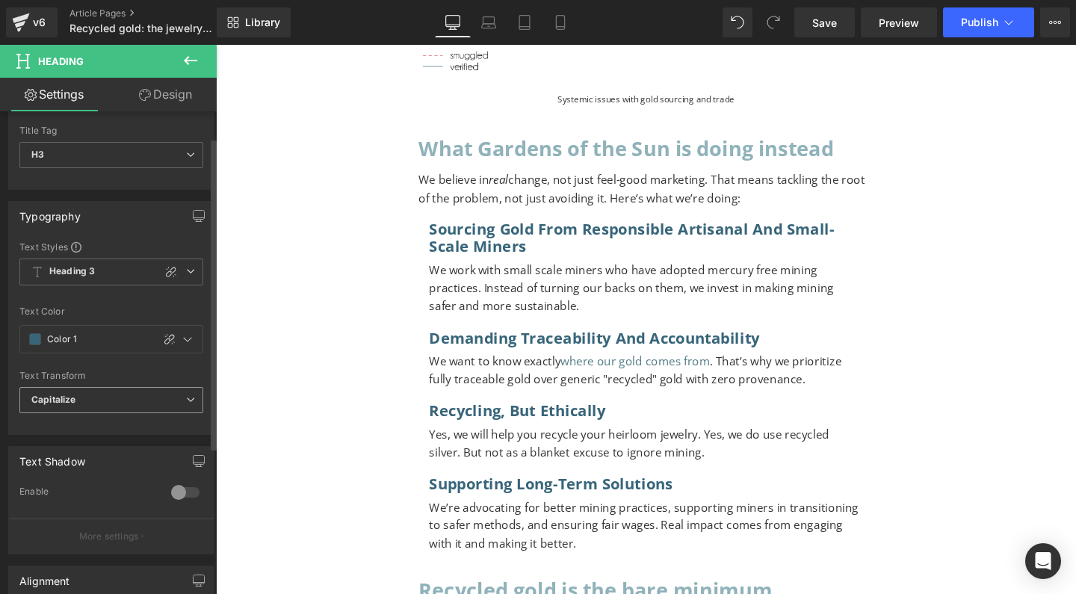
click at [83, 397] on span "Capitalize" at bounding box center [111, 400] width 184 height 26
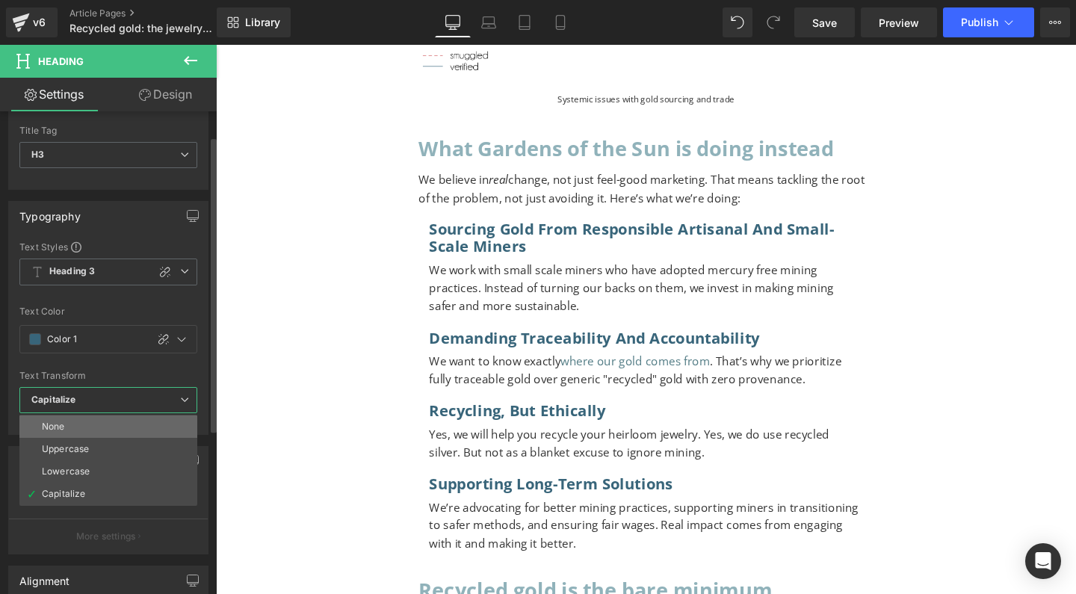
click at [65, 427] on li "None" at bounding box center [108, 426] width 178 height 22
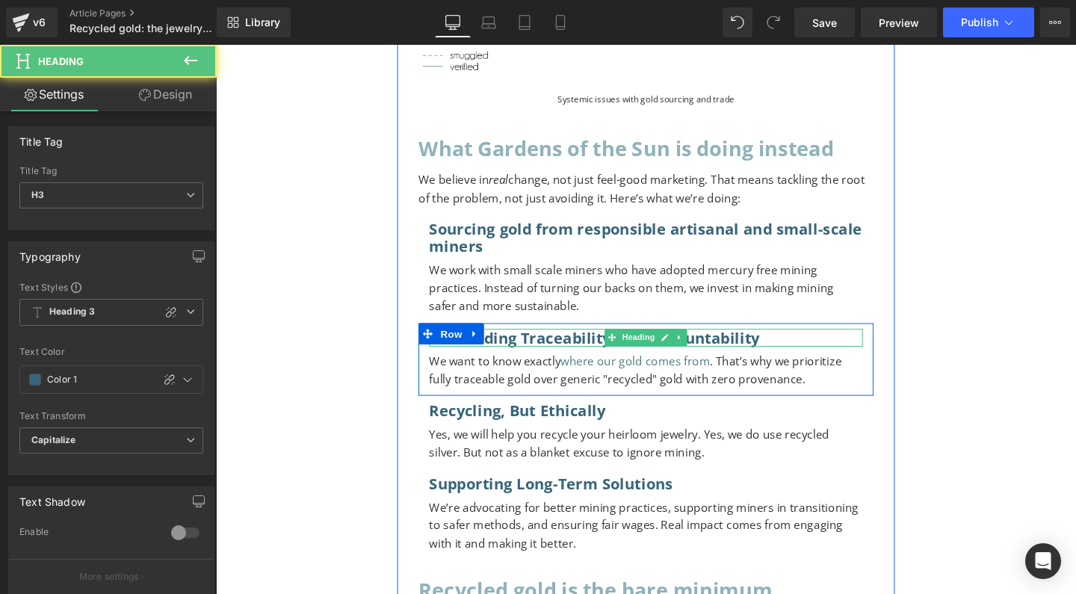
click at [521, 344] on h3 "Demanding traceability and accountability" at bounding box center [668, 353] width 456 height 19
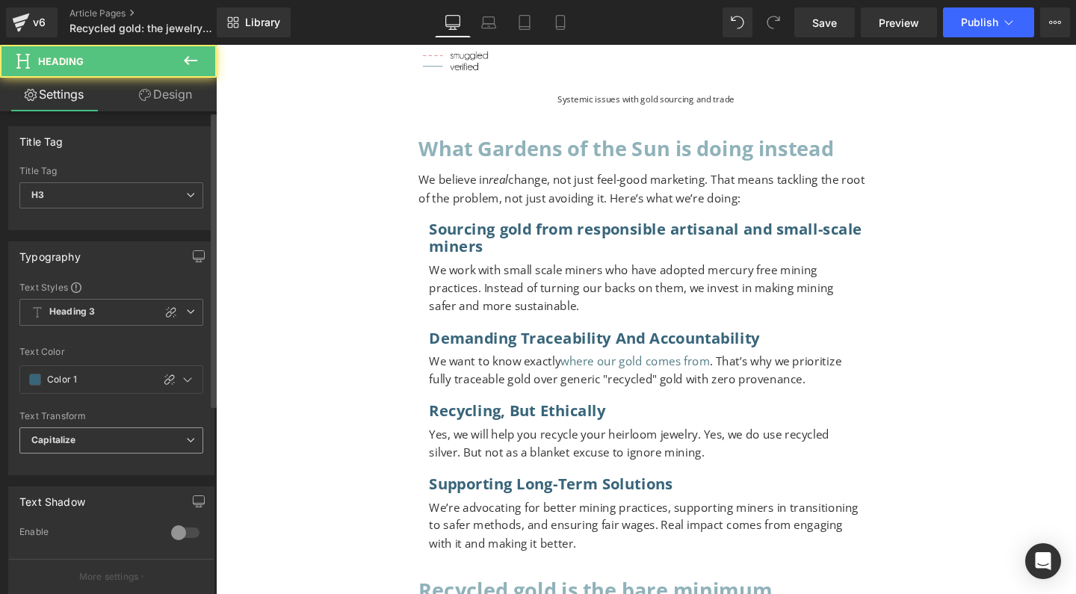
click at [60, 439] on b "Capitalize" at bounding box center [53, 439] width 44 height 11
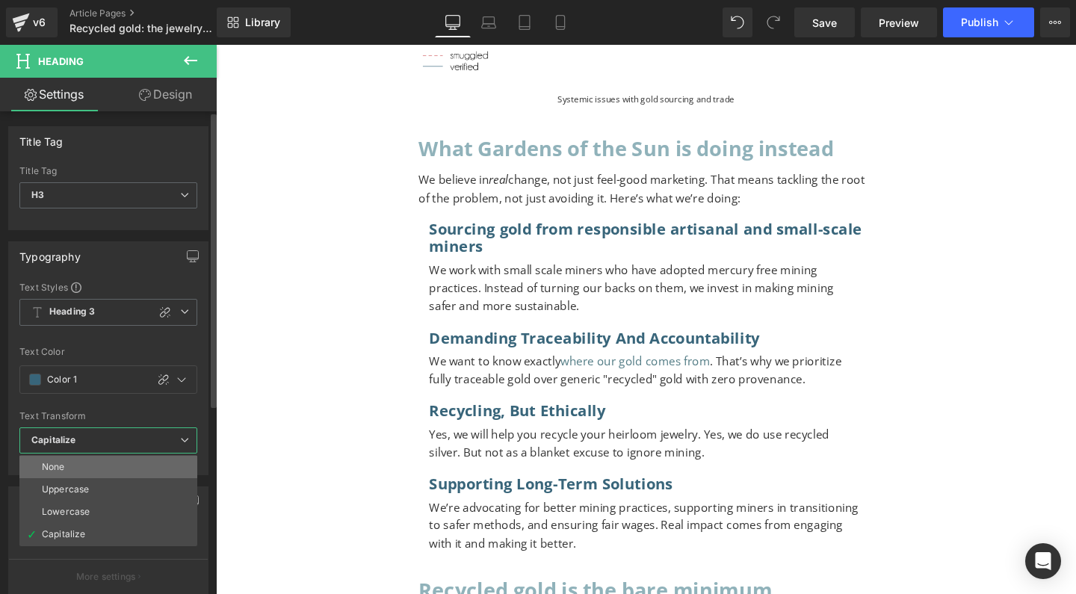
click at [59, 466] on div "None" at bounding box center [53, 467] width 23 height 10
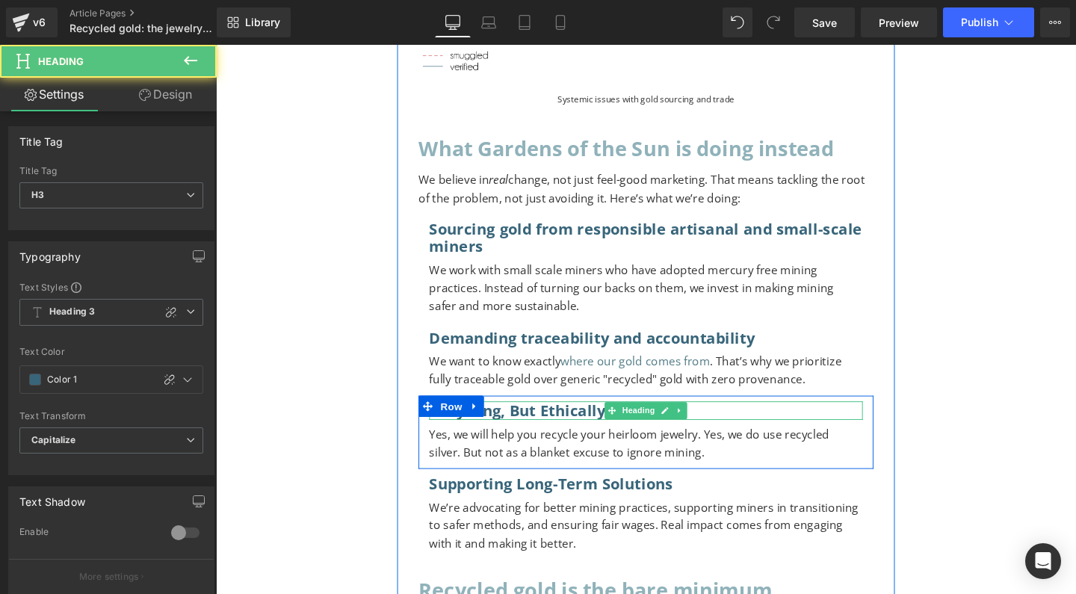
click at [516, 420] on h3 "Recycling, but ethically" at bounding box center [668, 429] width 456 height 19
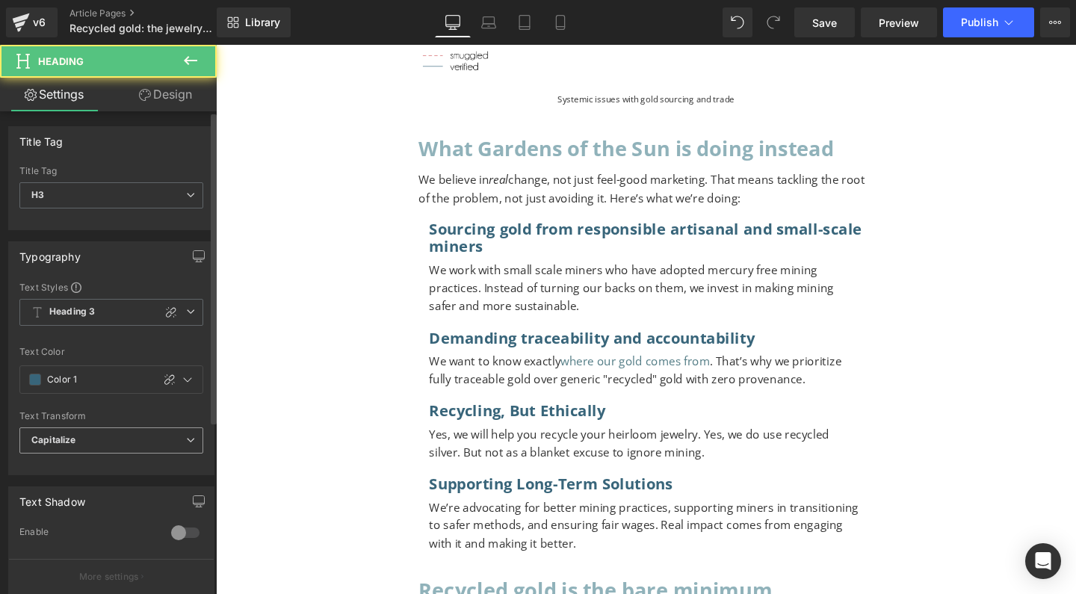
click at [88, 437] on span "Capitalize" at bounding box center [111, 440] width 184 height 26
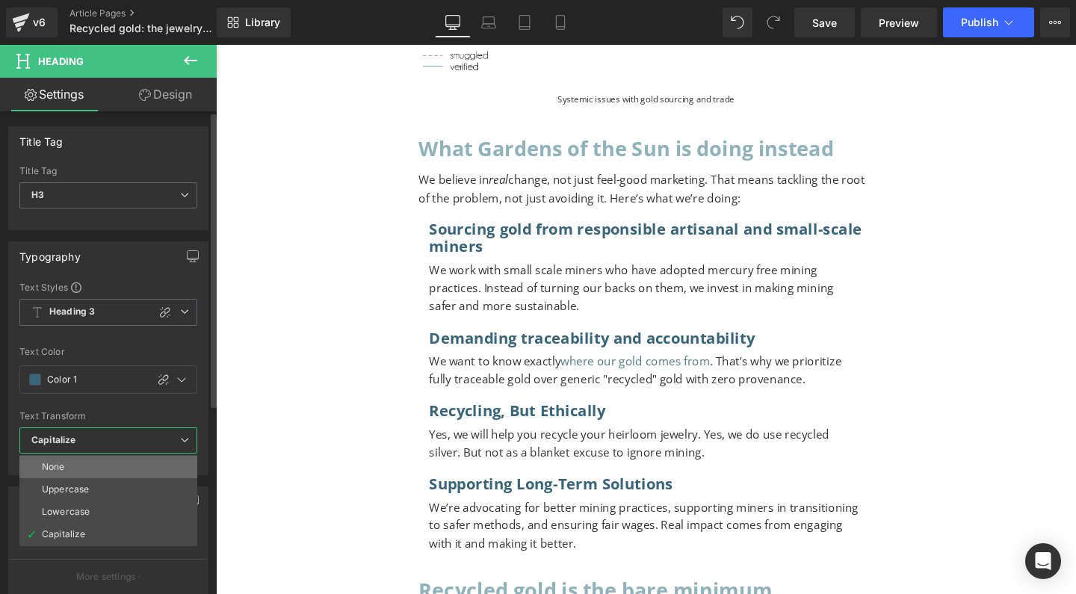
click at [72, 468] on li "None" at bounding box center [108, 467] width 178 height 22
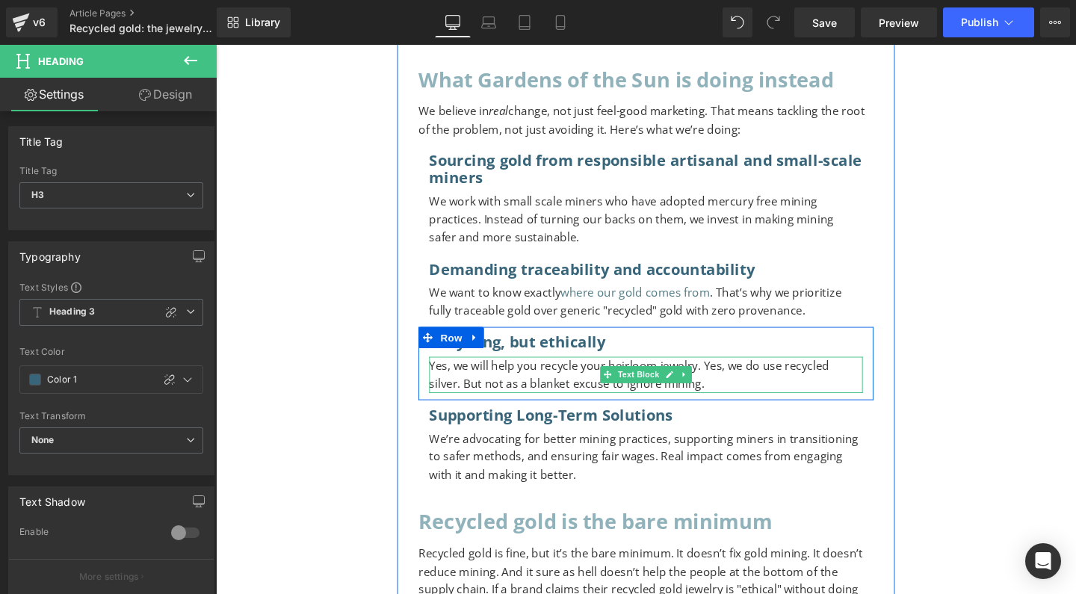
scroll to position [2245, 0]
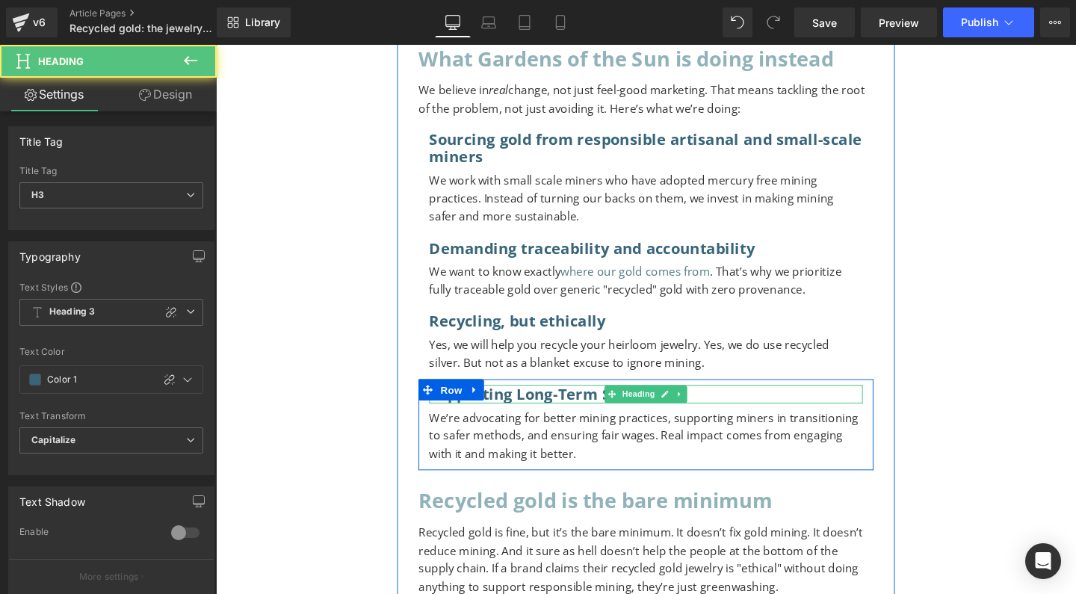
click at [521, 403] on div "Supporting long-term solutions Heading" at bounding box center [668, 412] width 456 height 19
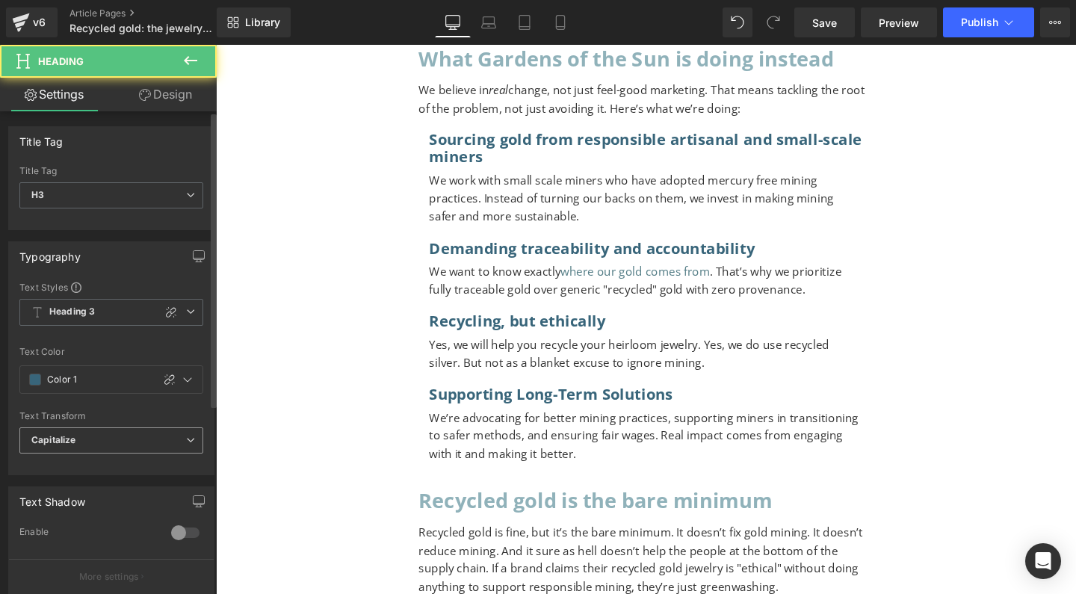
click at [117, 436] on span "Capitalize" at bounding box center [111, 440] width 184 height 26
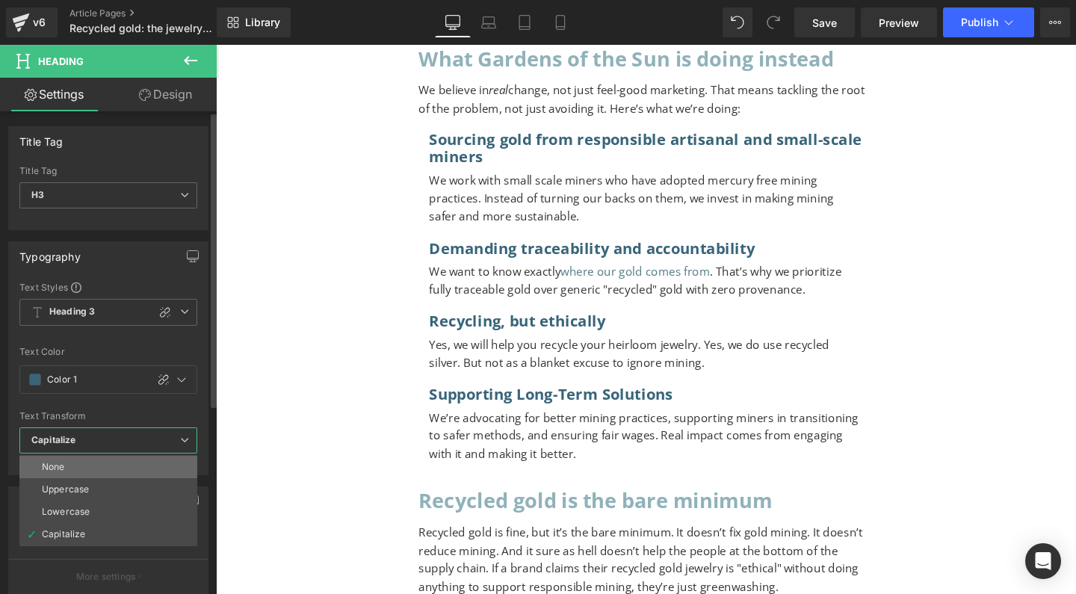
click at [92, 466] on li "None" at bounding box center [108, 467] width 178 height 22
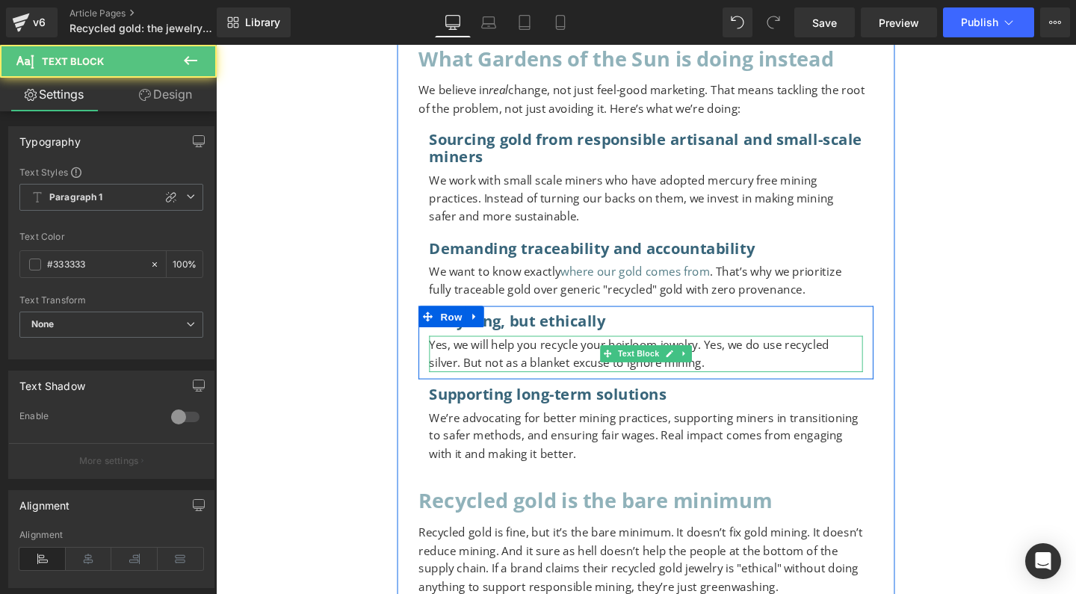
click at [589, 351] on p "Yes, we will help you recycle your heirloom jewelry. Yes, we do use recycled si…" at bounding box center [668, 370] width 456 height 38
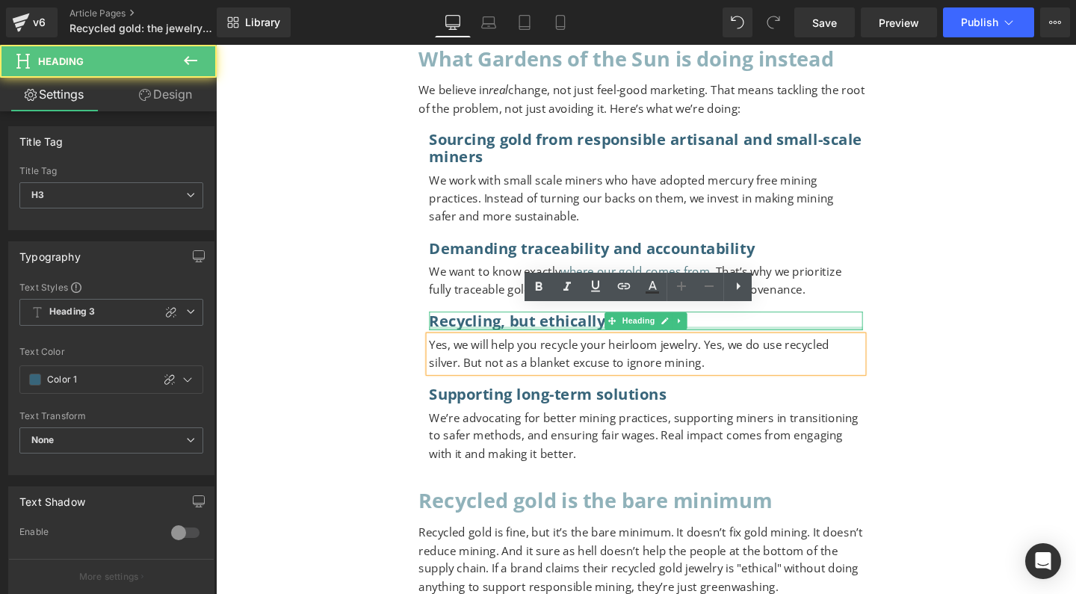
click at [518, 326] on div "Recycling, but ethically Heading" at bounding box center [668, 335] width 456 height 19
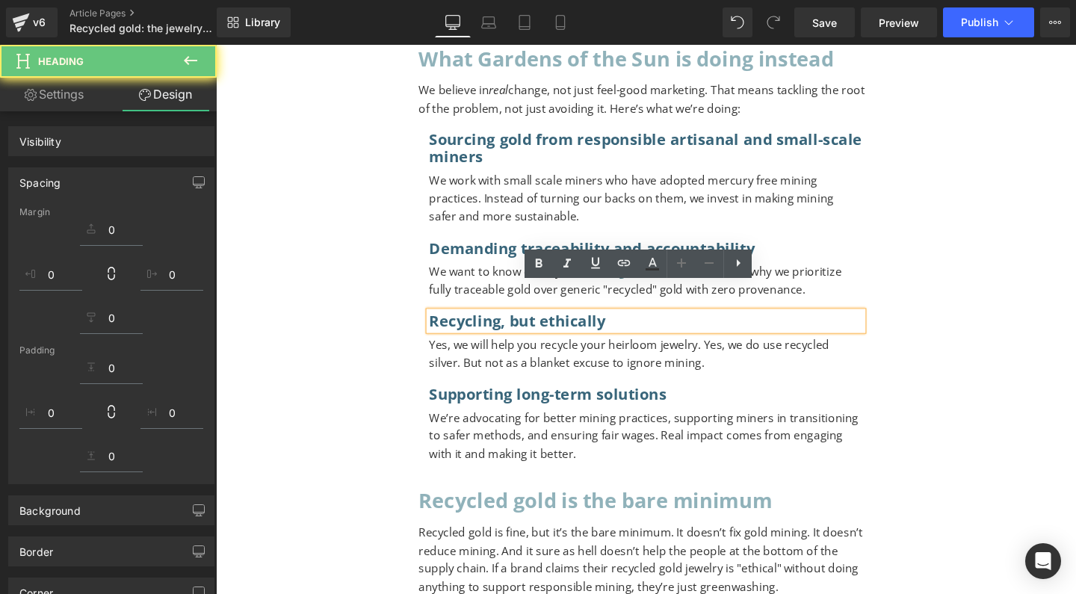
click at [523, 326] on h3 "Recycling, but ethically" at bounding box center [668, 335] width 456 height 19
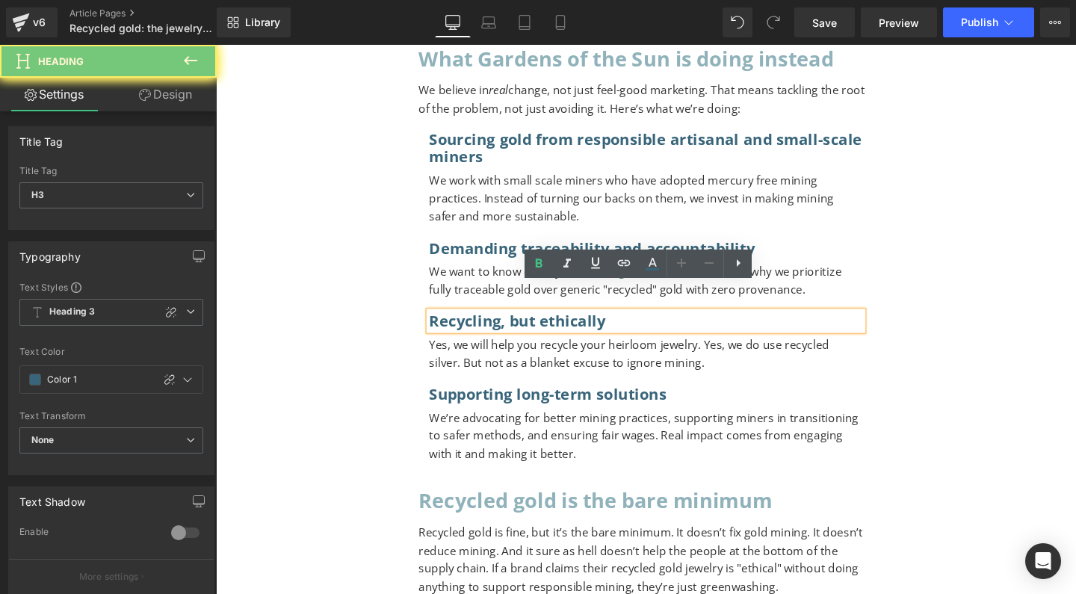
click at [532, 326] on h3 "Recycling, but ethically" at bounding box center [668, 335] width 456 height 19
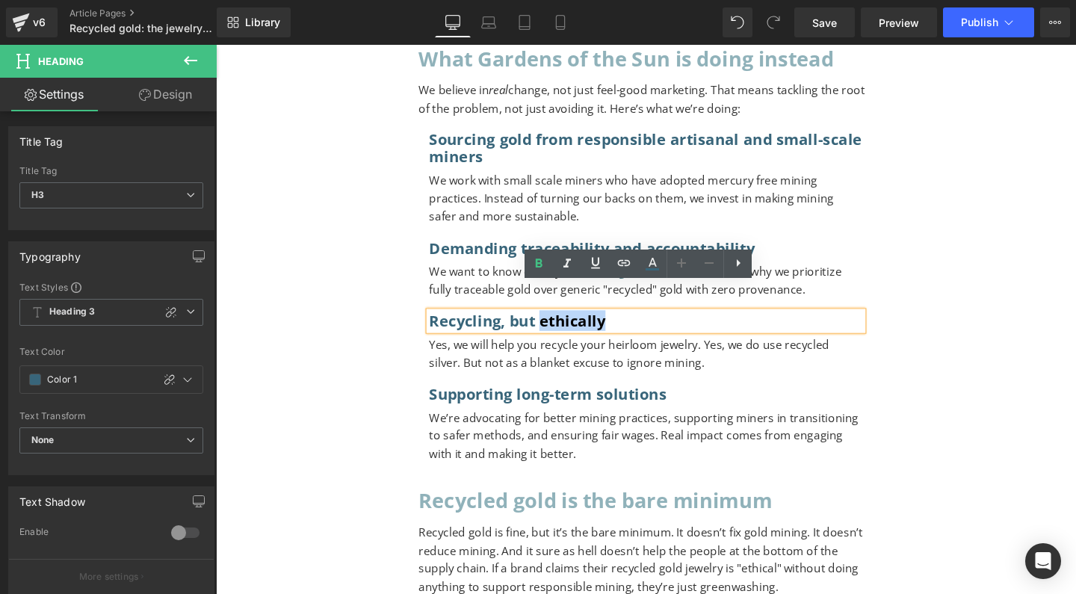
drag, startPoint x: 552, startPoint y: 306, endPoint x: 643, endPoint y: 308, distance: 90.4
click at [643, 326] on h3 "Recycling, but ethically" at bounding box center [668, 335] width 456 height 19
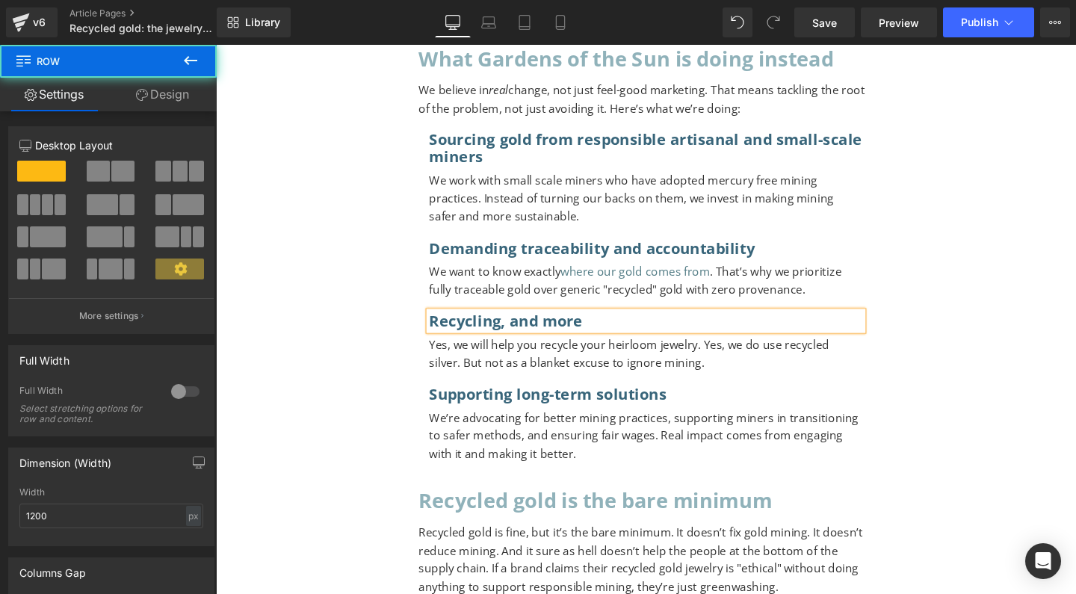
click at [430, 326] on div "Recycling, and more Heading Yes, we will help you recycle your heirloom jewelry…" at bounding box center [668, 358] width 478 height 64
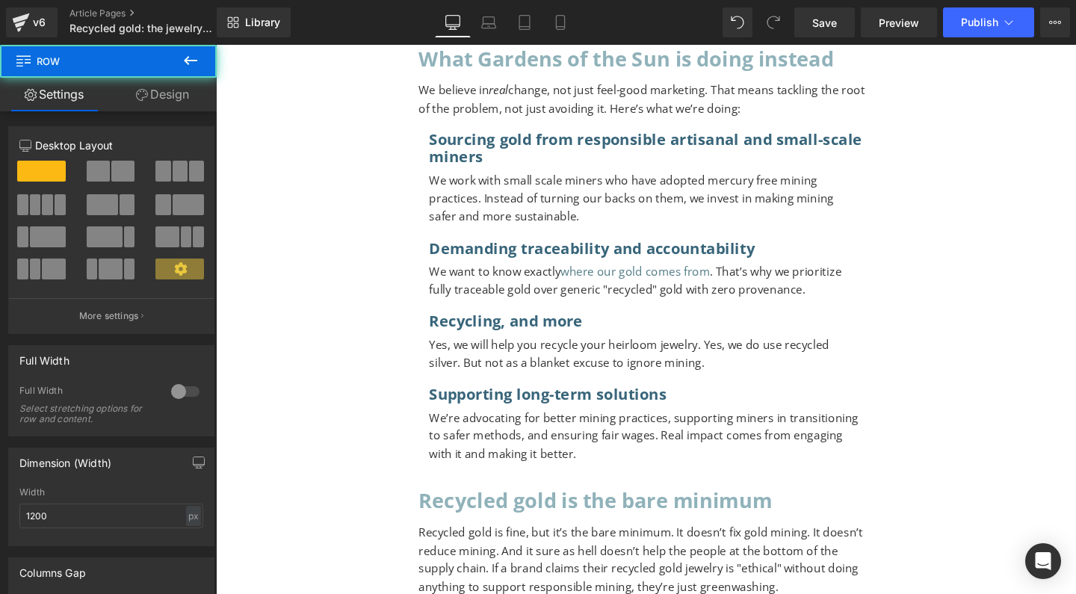
click at [451, 322] on span "Row" at bounding box center [463, 331] width 24 height 18
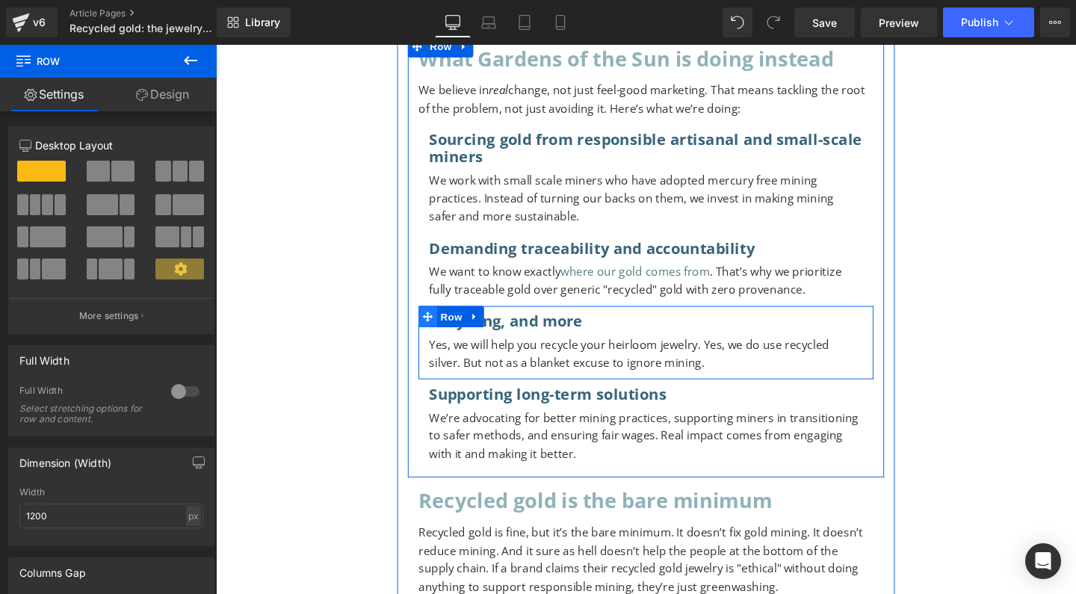
click at [443, 320] on span at bounding box center [438, 331] width 19 height 22
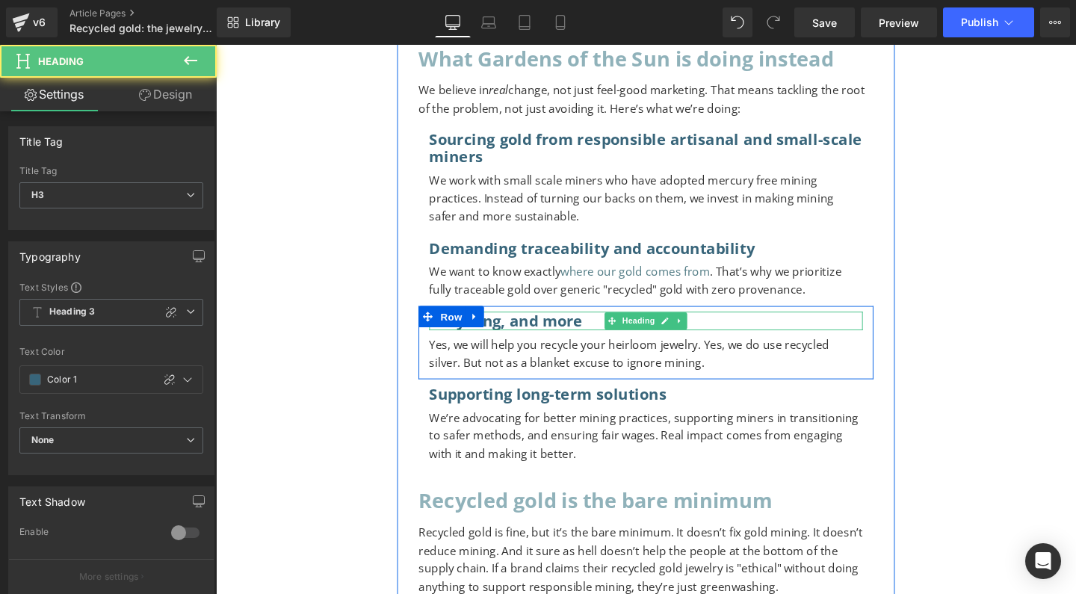
drag, startPoint x: 559, startPoint y: 306, endPoint x: 525, endPoint y: 306, distance: 33.6
click at [559, 326] on h3 "Recycling, and more" at bounding box center [668, 335] width 456 height 19
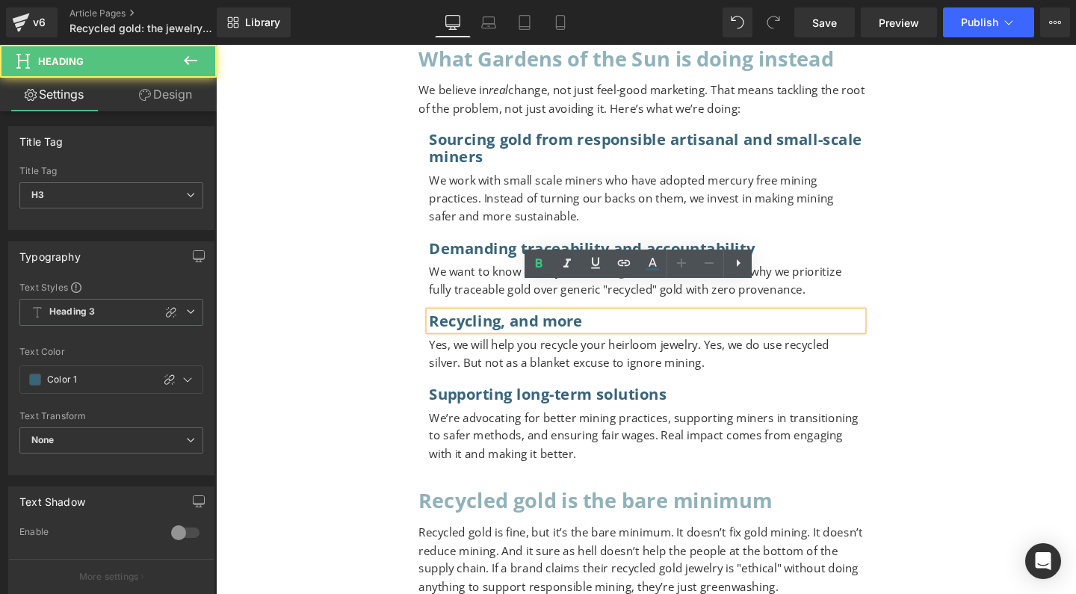
click at [521, 326] on h3 "Recycling, and more" at bounding box center [668, 335] width 456 height 19
click at [442, 326] on h3 "Recycling, and more" at bounding box center [668, 335] width 456 height 19
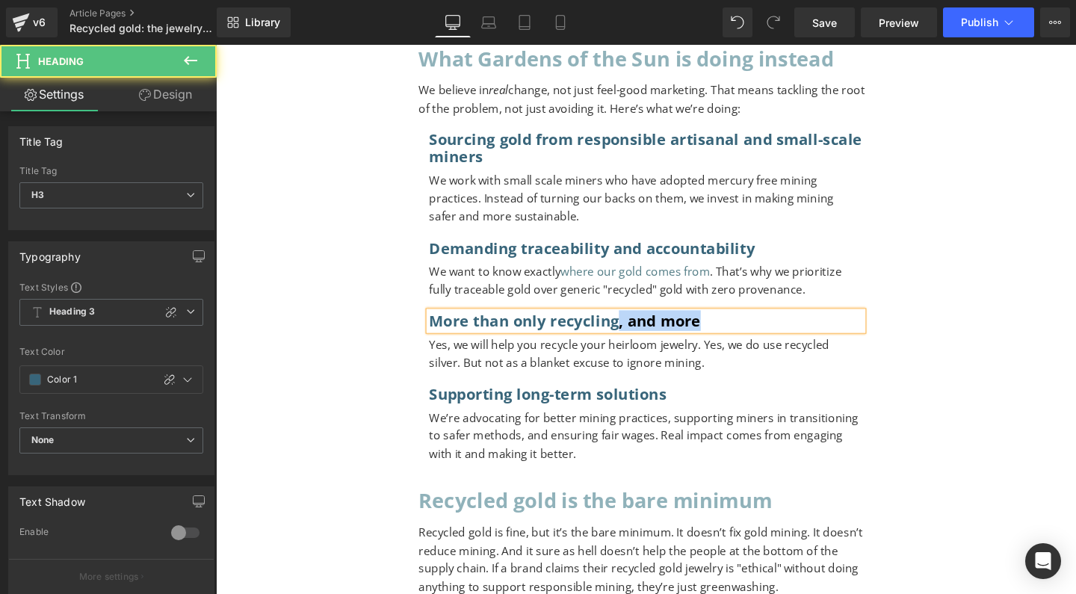
drag, startPoint x: 630, startPoint y: 307, endPoint x: 726, endPoint y: 307, distance: 95.6
click at [726, 326] on h3 "More than only recycling, and more" at bounding box center [668, 335] width 456 height 19
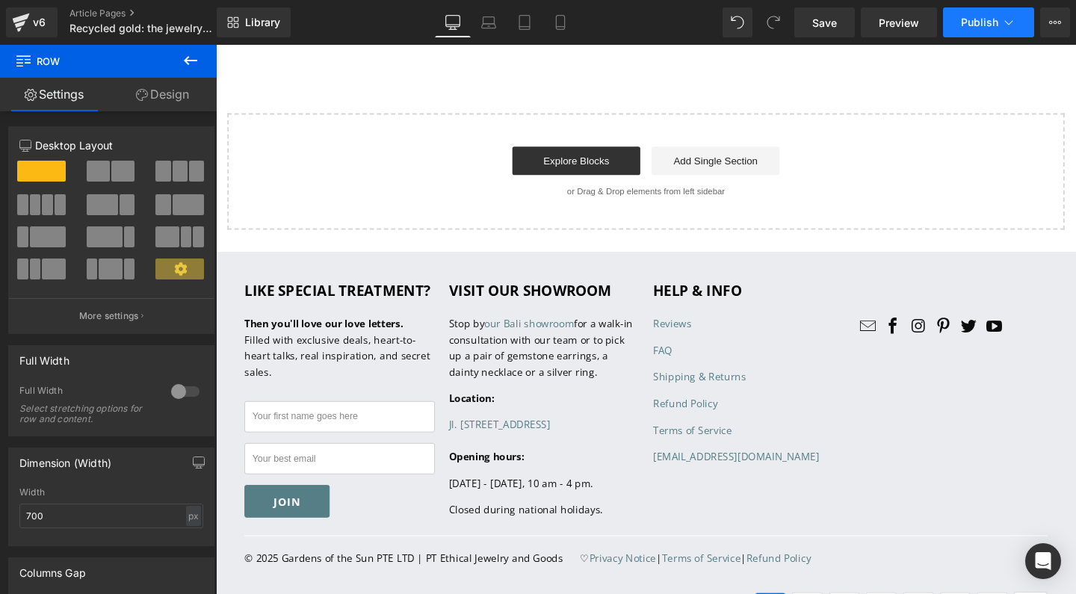
scroll to position [3429, 0]
click at [964, 20] on span "Publish" at bounding box center [979, 22] width 37 height 12
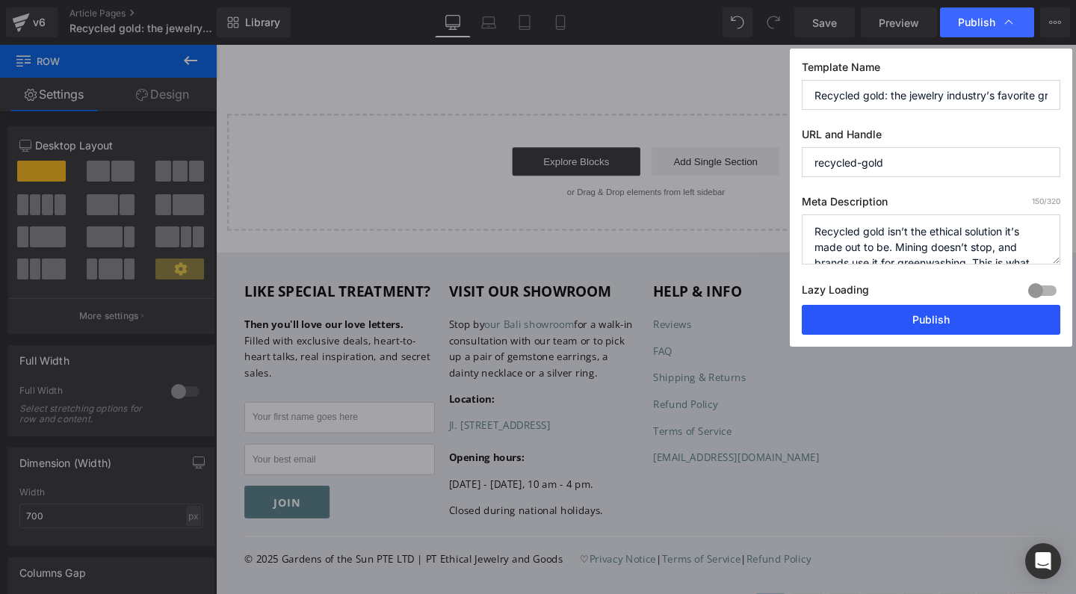
drag, startPoint x: 880, startPoint y: 315, endPoint x: 693, endPoint y: 282, distance: 189.5
click at [880, 315] on button "Publish" at bounding box center [931, 320] width 259 height 30
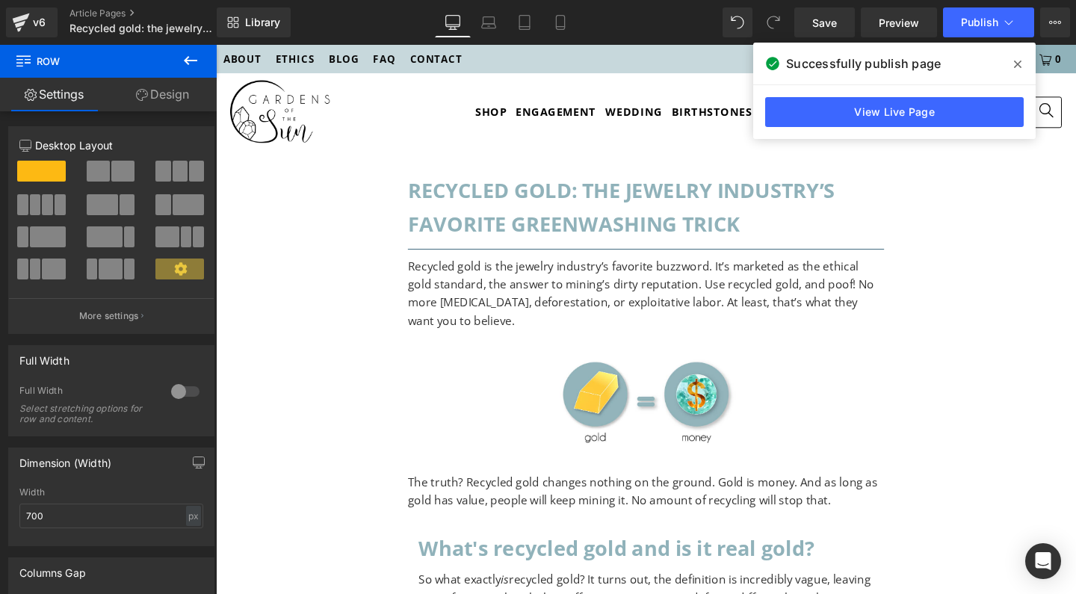
scroll to position [0, 0]
